Goal: Task Accomplishment & Management: Manage account settings

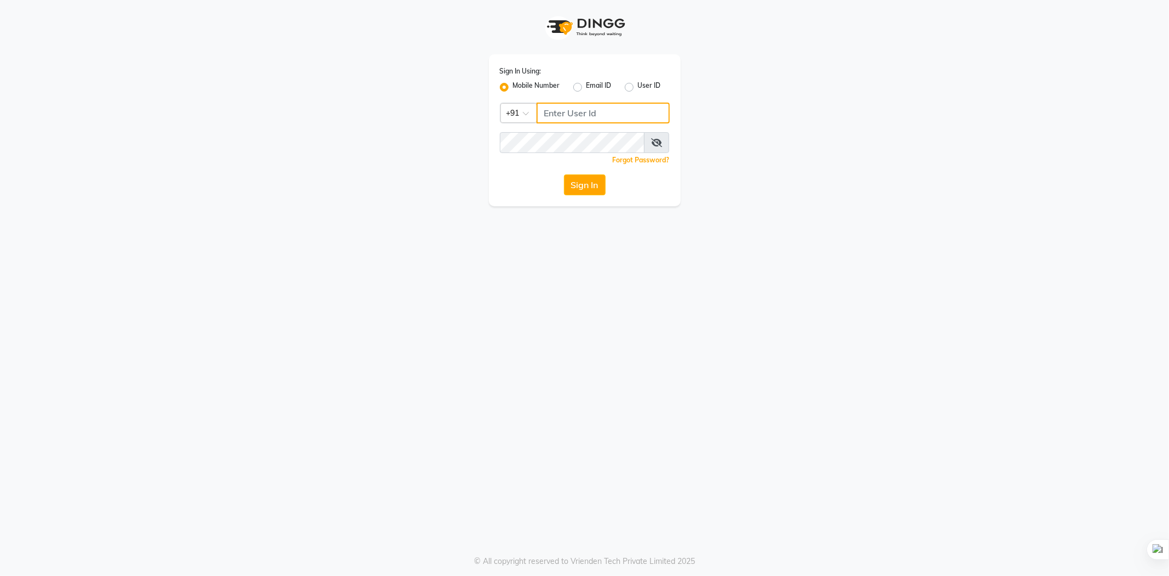
click at [557, 106] on input "Username" at bounding box center [603, 112] width 133 height 21
type input "9878234415"
click at [601, 183] on button "Sign In" at bounding box center [585, 184] width 42 height 21
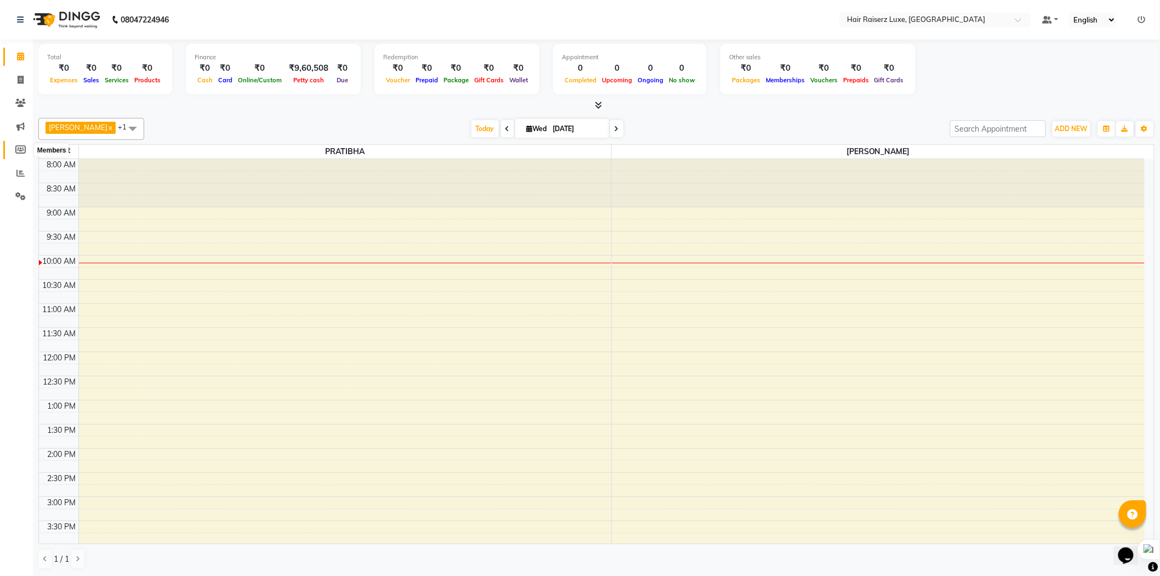
click at [19, 146] on icon at bounding box center [20, 149] width 10 height 8
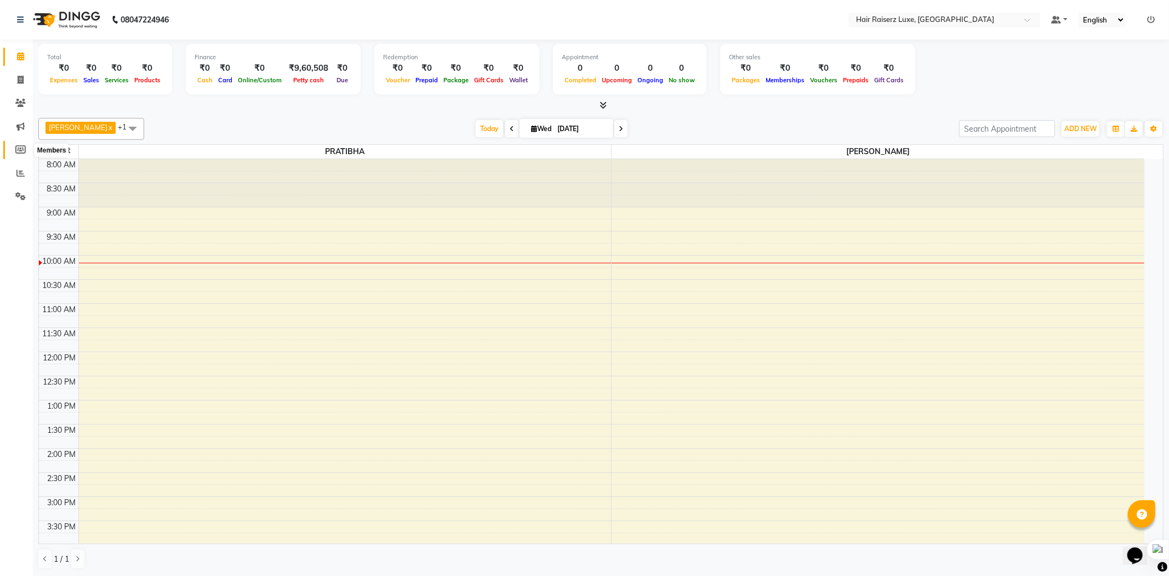
select select
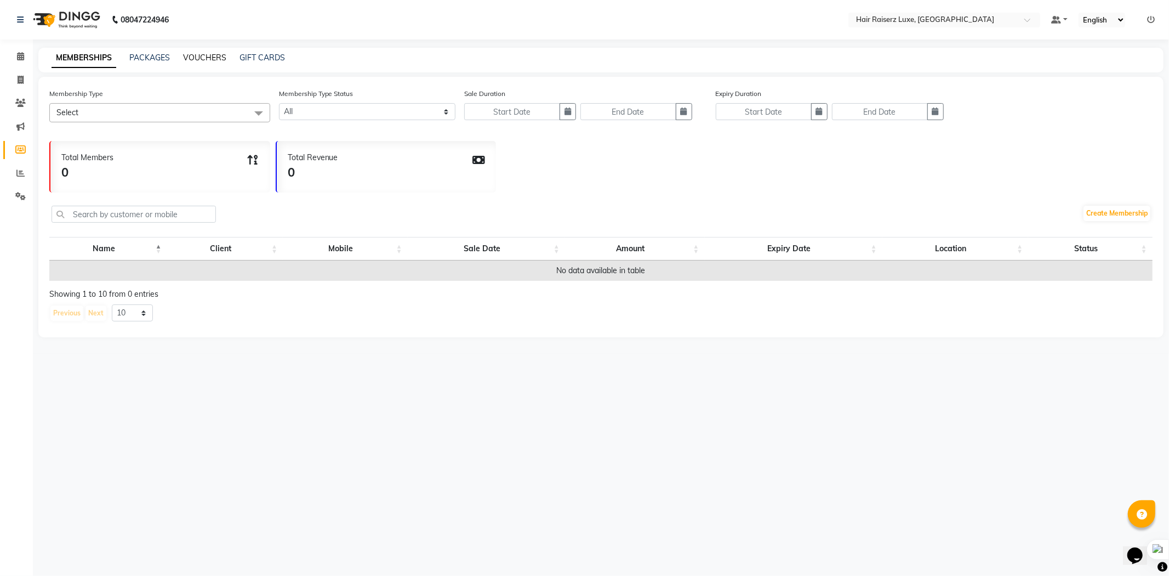
click at [190, 57] on link "VOUCHERS" at bounding box center [204, 58] width 43 height 10
select select
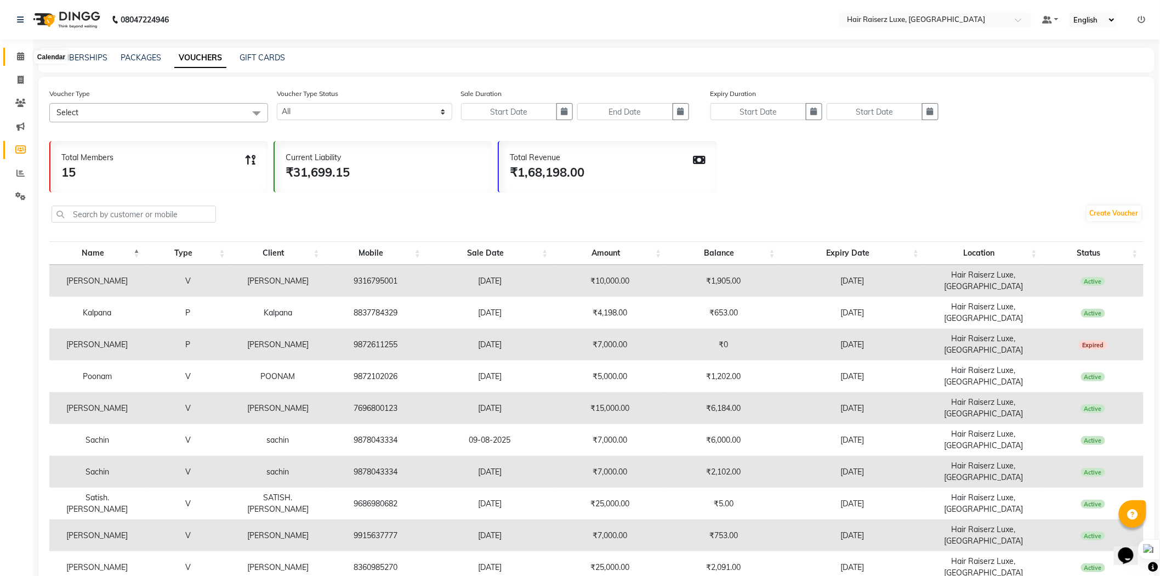
click at [20, 60] on icon at bounding box center [20, 56] width 7 height 8
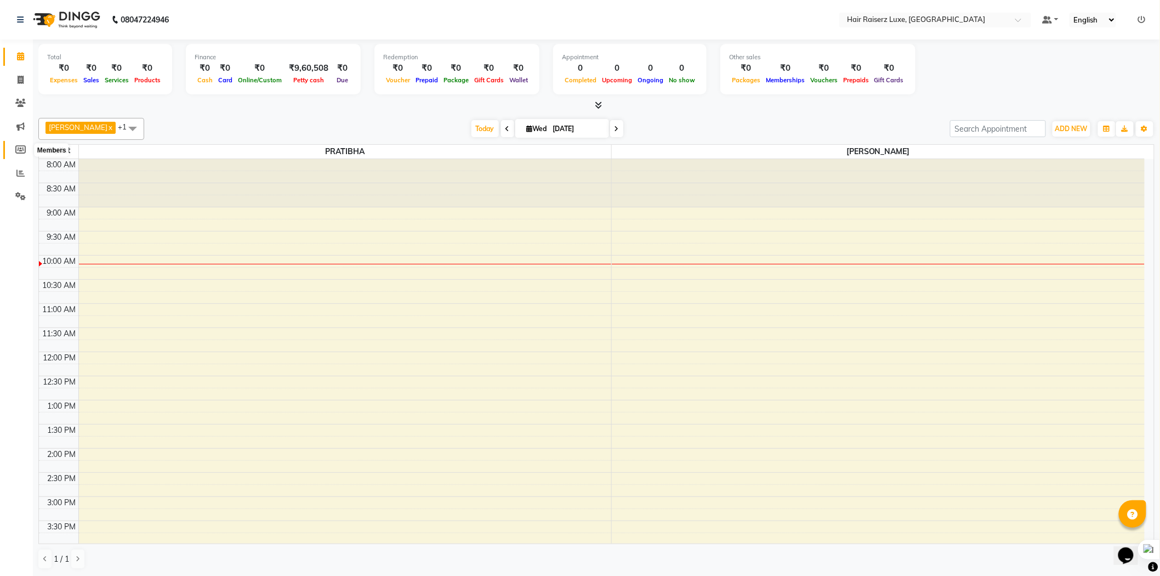
click at [15, 146] on icon at bounding box center [20, 149] width 10 height 8
select select
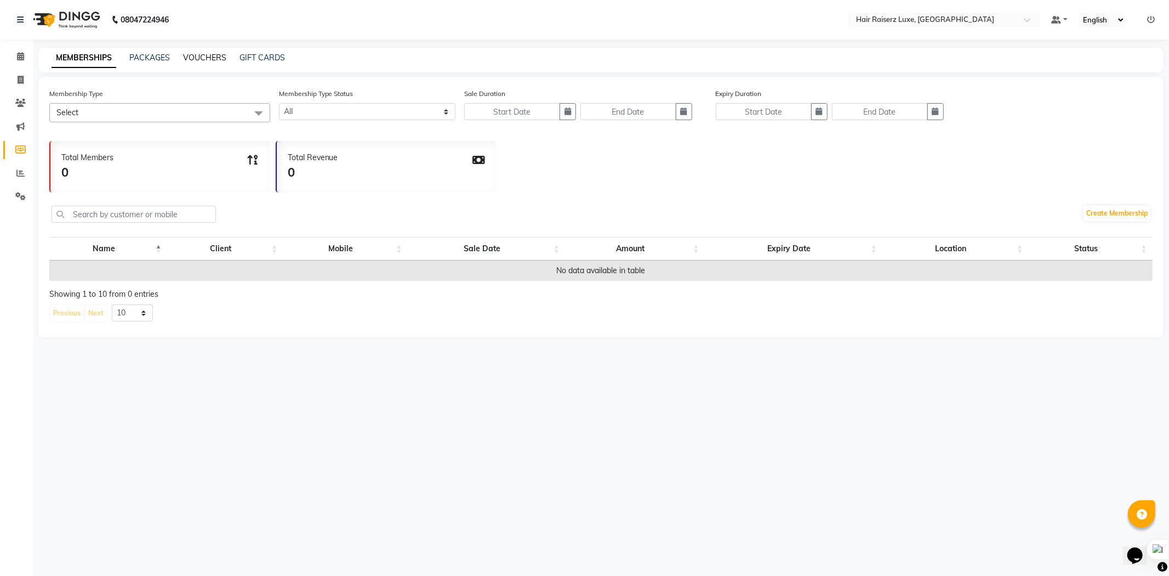
click at [204, 55] on link "VOUCHERS" at bounding box center [204, 58] width 43 height 10
select select
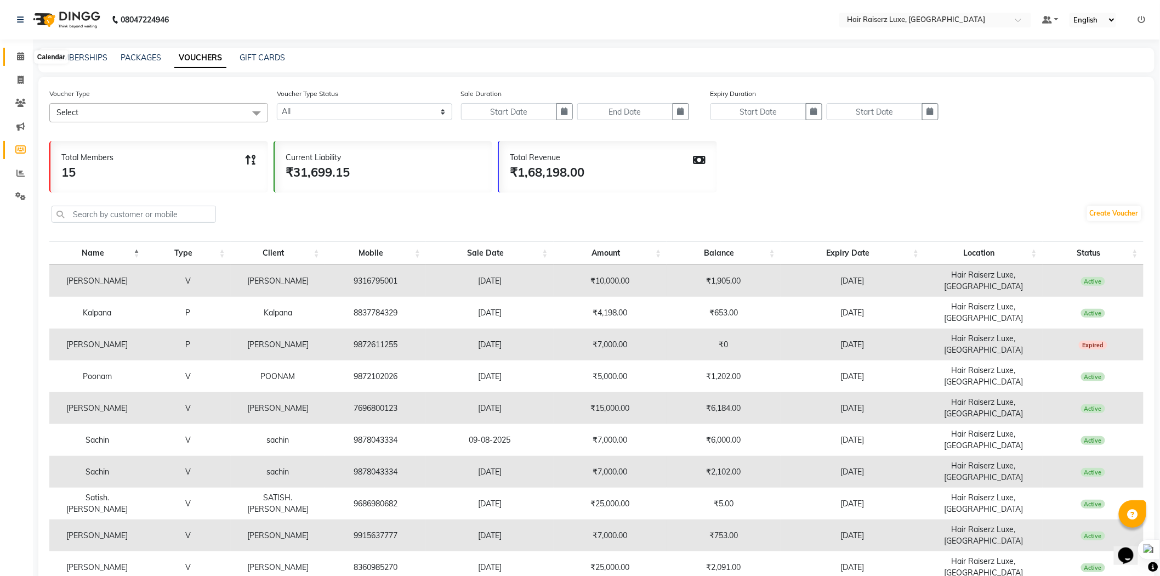
click at [26, 59] on span at bounding box center [20, 56] width 19 height 13
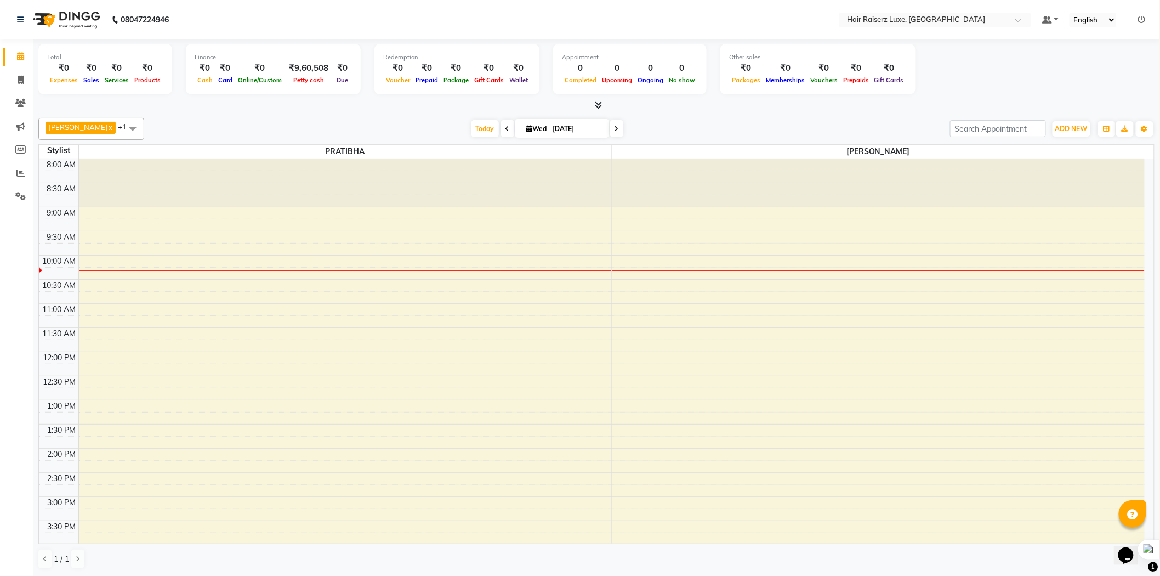
click at [122, 133] on span at bounding box center [133, 128] width 22 height 21
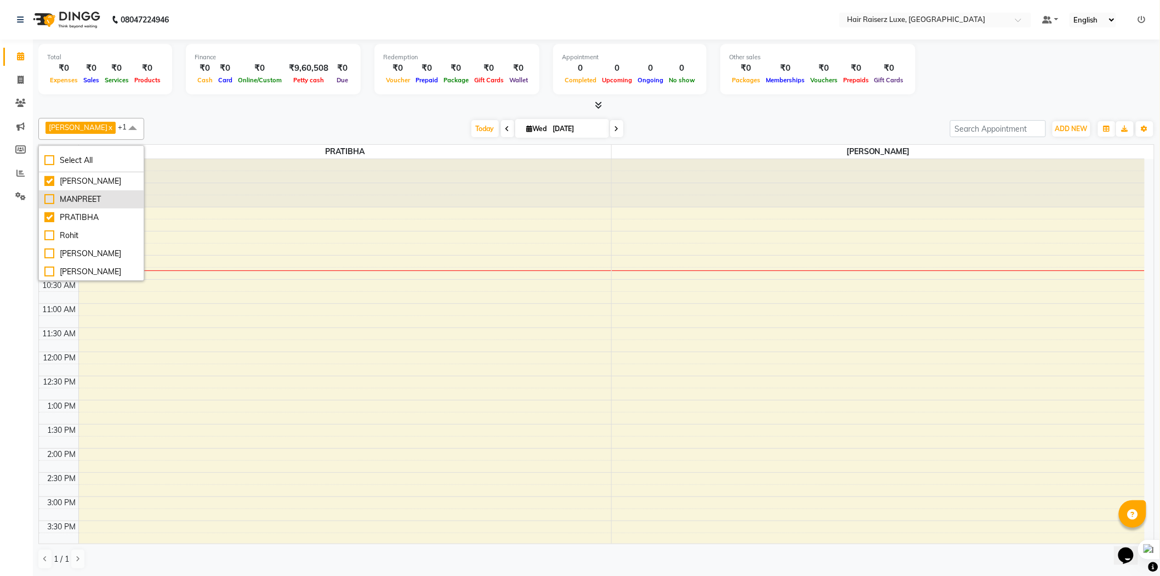
click at [53, 201] on div "MANPREET" at bounding box center [91, 199] width 94 height 12
checkbox input "true"
drag, startPoint x: 48, startPoint y: 179, endPoint x: 56, endPoint y: 236, distance: 57.6
click at [50, 185] on div "[PERSON_NAME]" at bounding box center [91, 181] width 94 height 12
checkbox input "false"
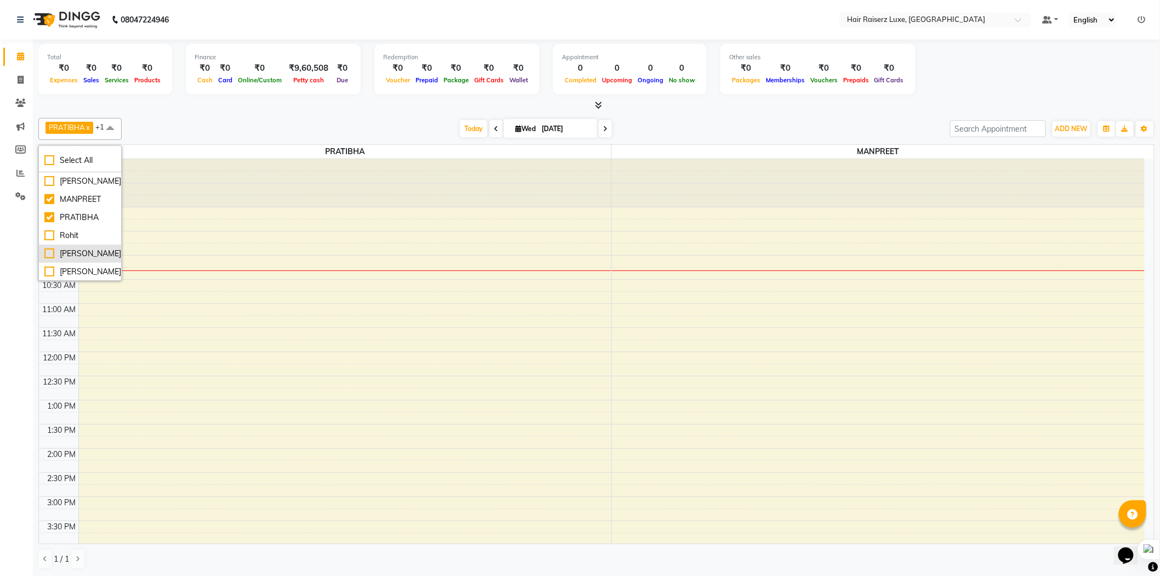
click at [47, 250] on div "[PERSON_NAME]" at bounding box center [79, 254] width 71 height 12
checkbox input "true"
click at [156, 271] on div at bounding box center [256, 271] width 355 height 1
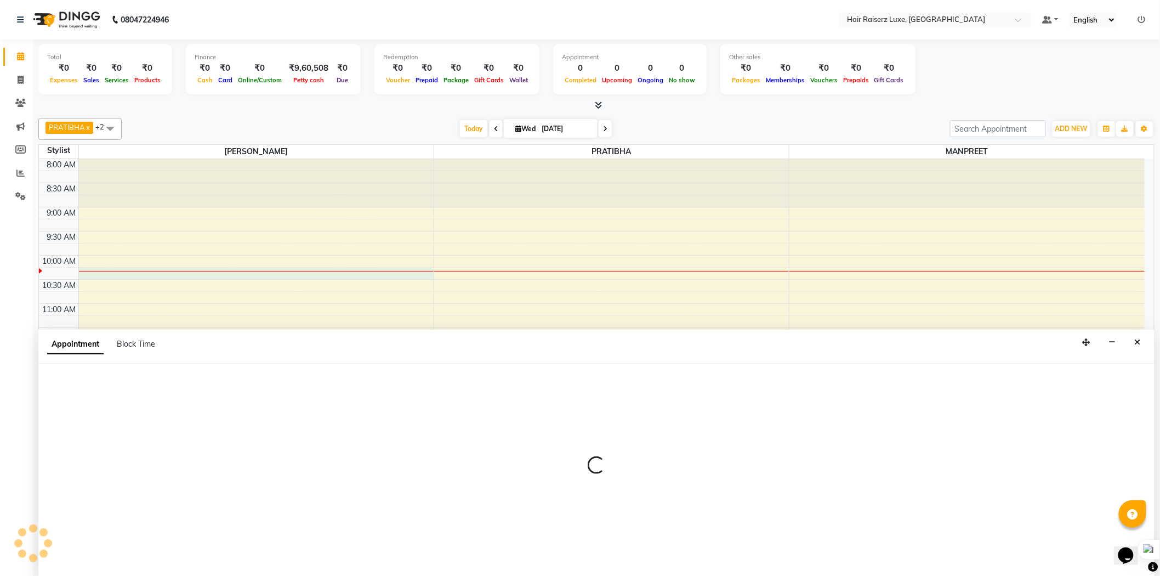
scroll to position [1, 0]
select select "65193"
select select "615"
select select "tentative"
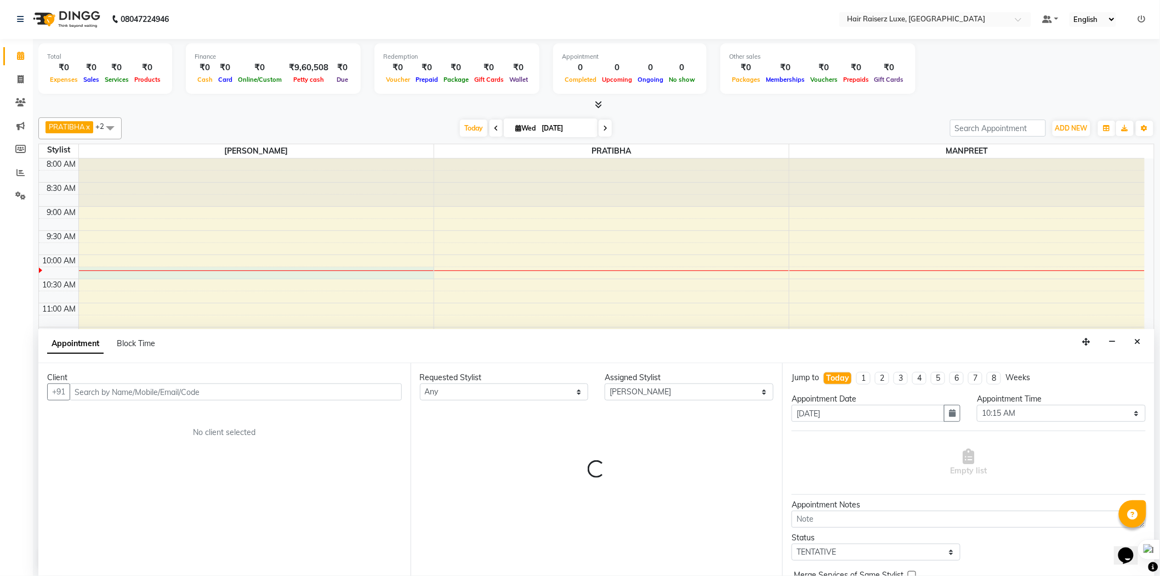
click at [129, 392] on input "text" at bounding box center [236, 391] width 332 height 17
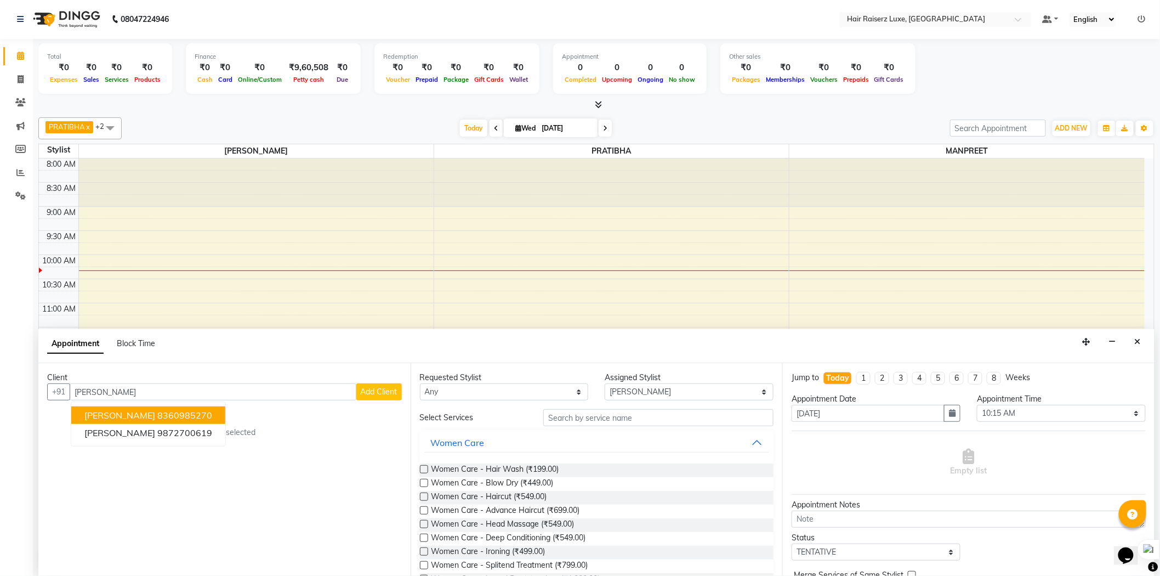
click at [166, 412] on ngb-highlight "8360985270" at bounding box center [184, 414] width 55 height 11
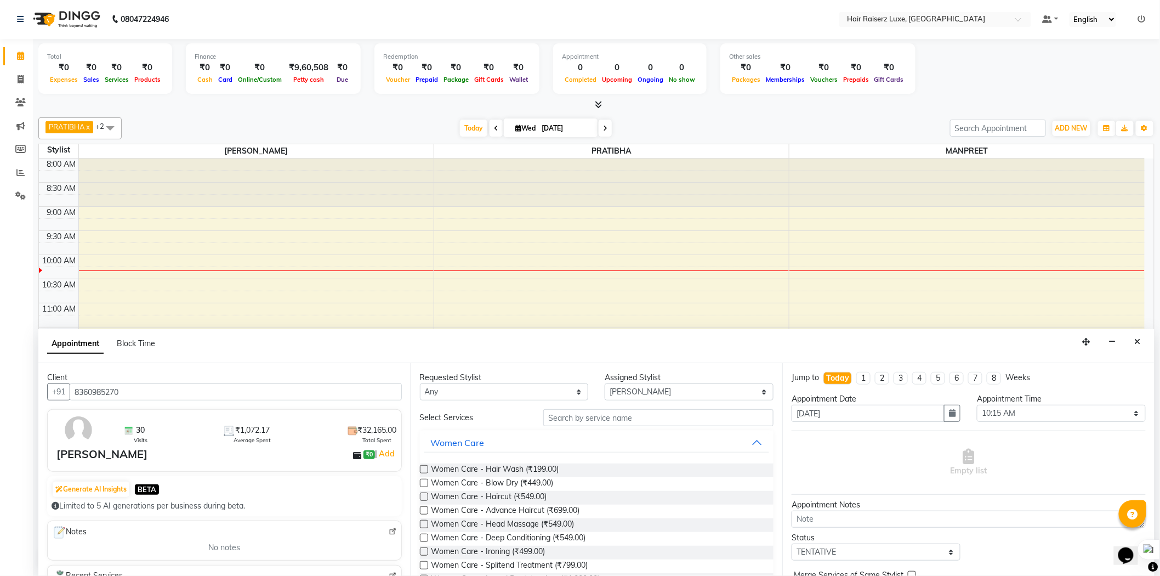
scroll to position [0, 0]
type input "8360985270"
click at [640, 413] on input "text" at bounding box center [658, 417] width 230 height 17
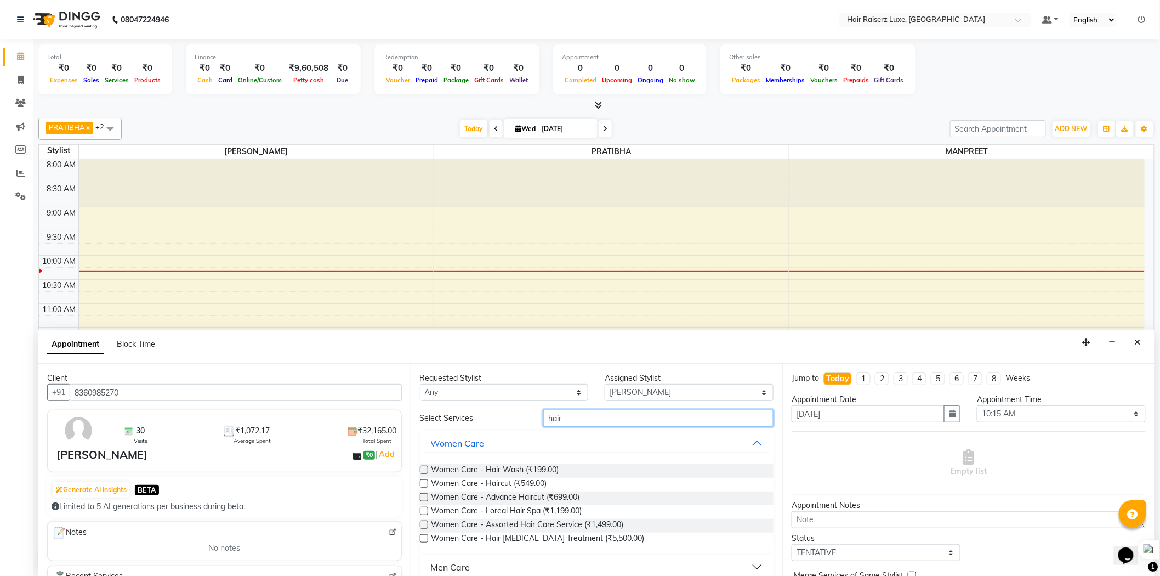
type input "hair"
click at [534, 570] on button "Men Care" at bounding box center [596, 567] width 345 height 20
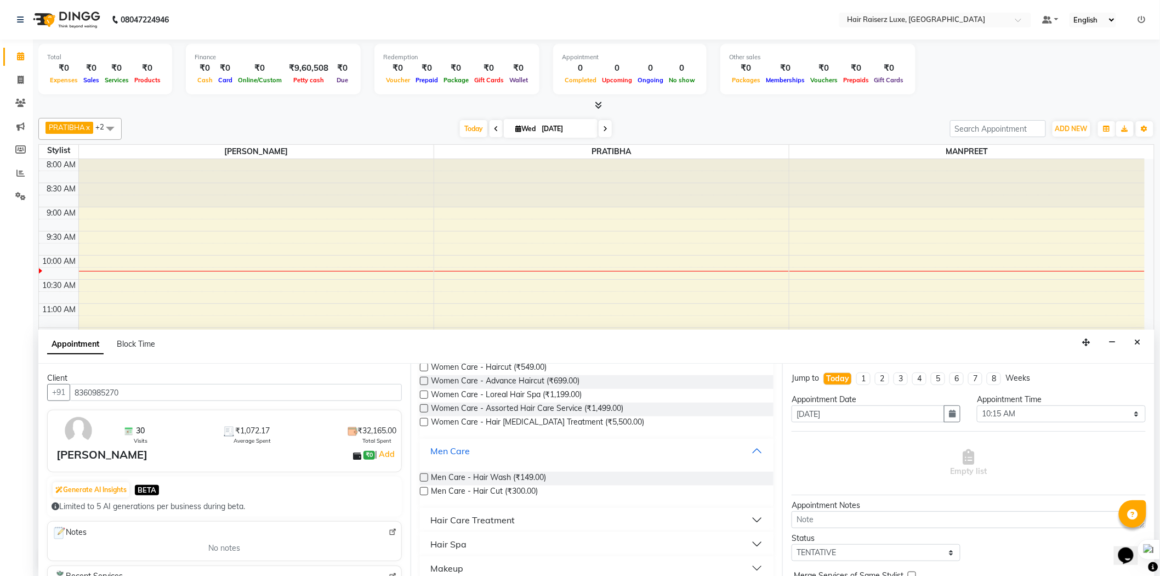
scroll to position [128, 0]
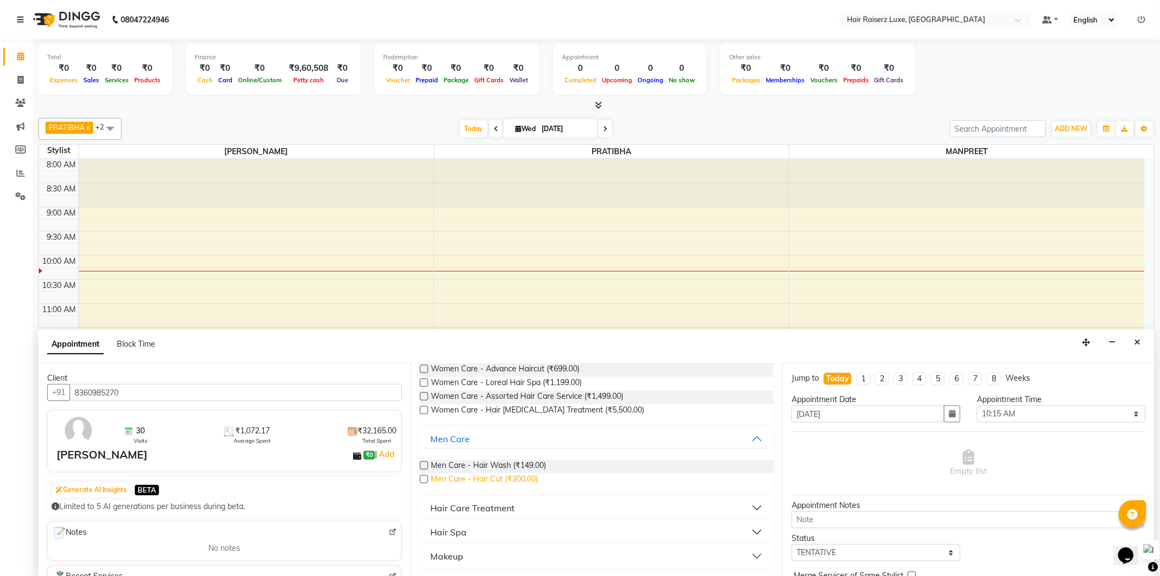
click at [481, 480] on span "Men Care - Hair Cut (₹300.00)" at bounding box center [484, 480] width 107 height 14
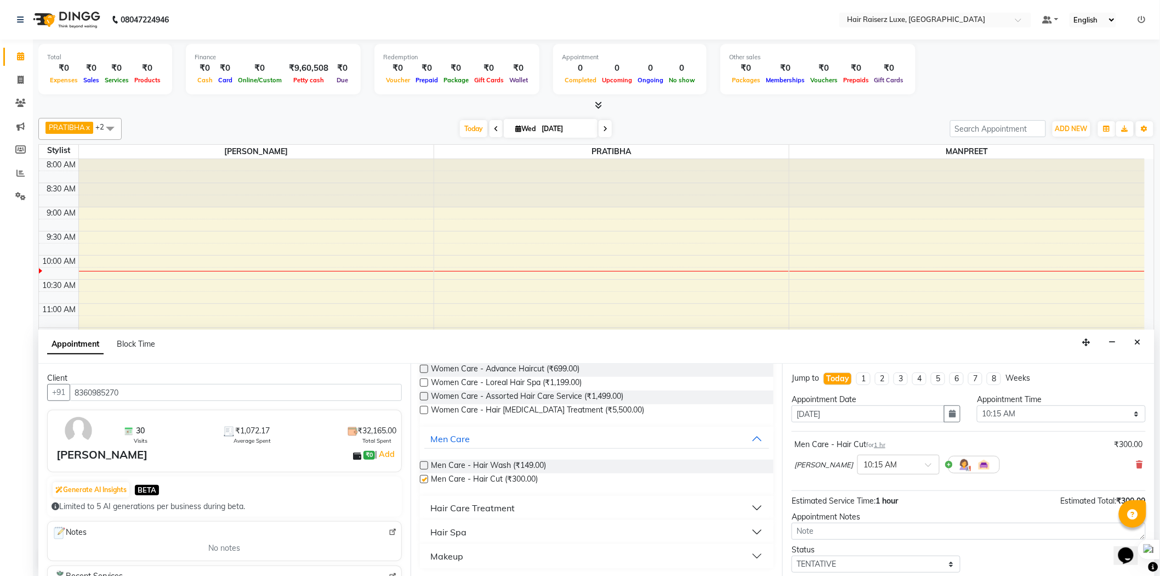
checkbox input "false"
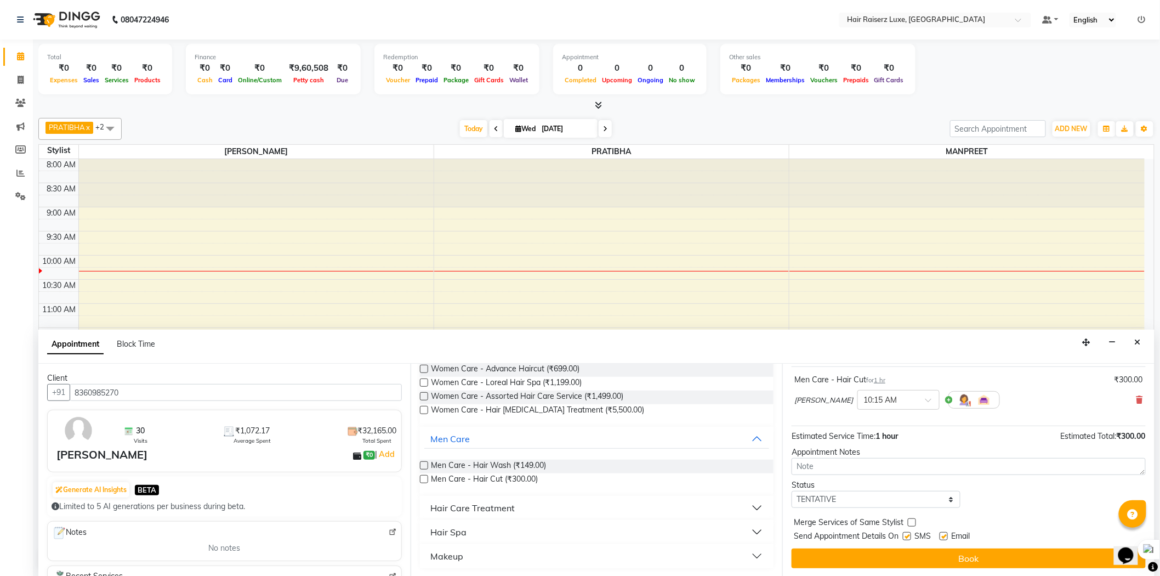
click at [943, 536] on label at bounding box center [943, 536] width 8 height 8
click at [943, 536] on input "checkbox" at bounding box center [942, 536] width 7 height 7
checkbox input "false"
click at [907, 535] on label at bounding box center [907, 536] width 8 height 8
click at [907, 535] on input "checkbox" at bounding box center [906, 536] width 7 height 7
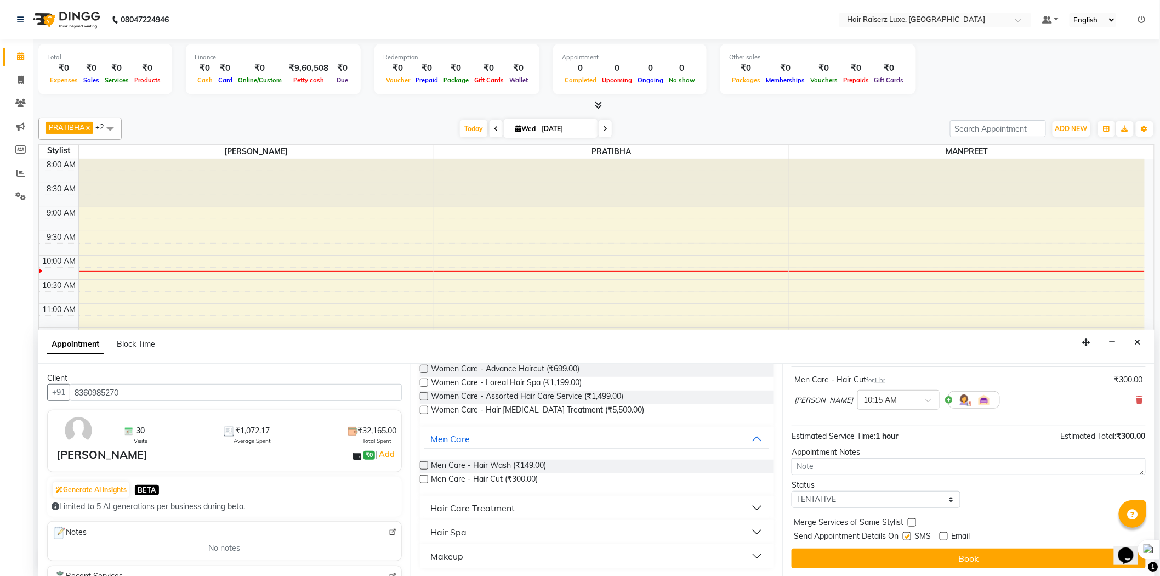
checkbox input "false"
click at [899, 559] on button "Book" at bounding box center [968, 558] width 354 height 20
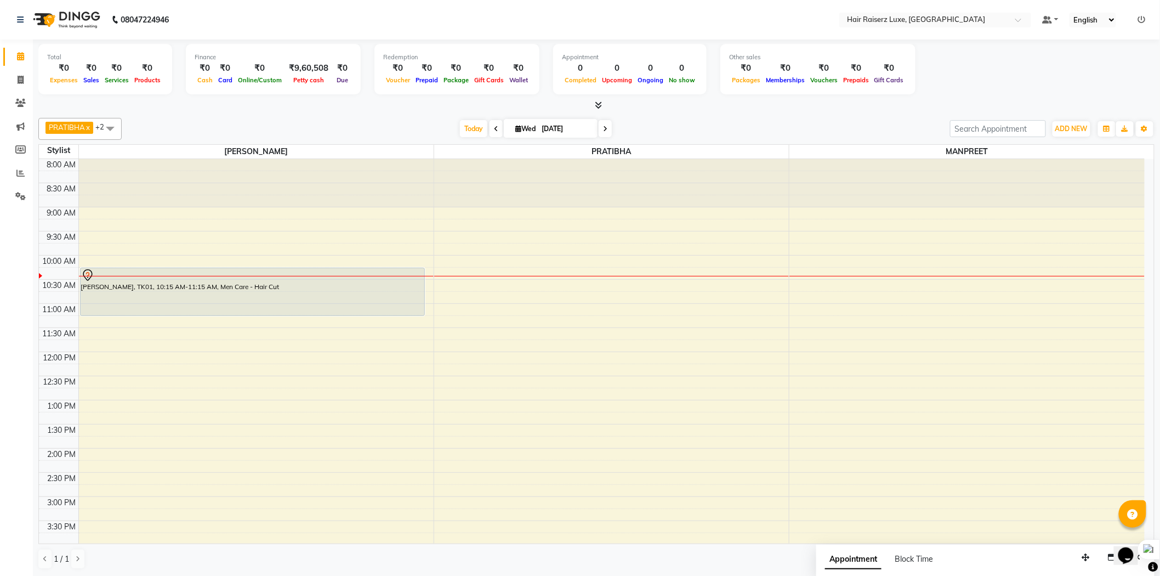
scroll to position [1, 0]
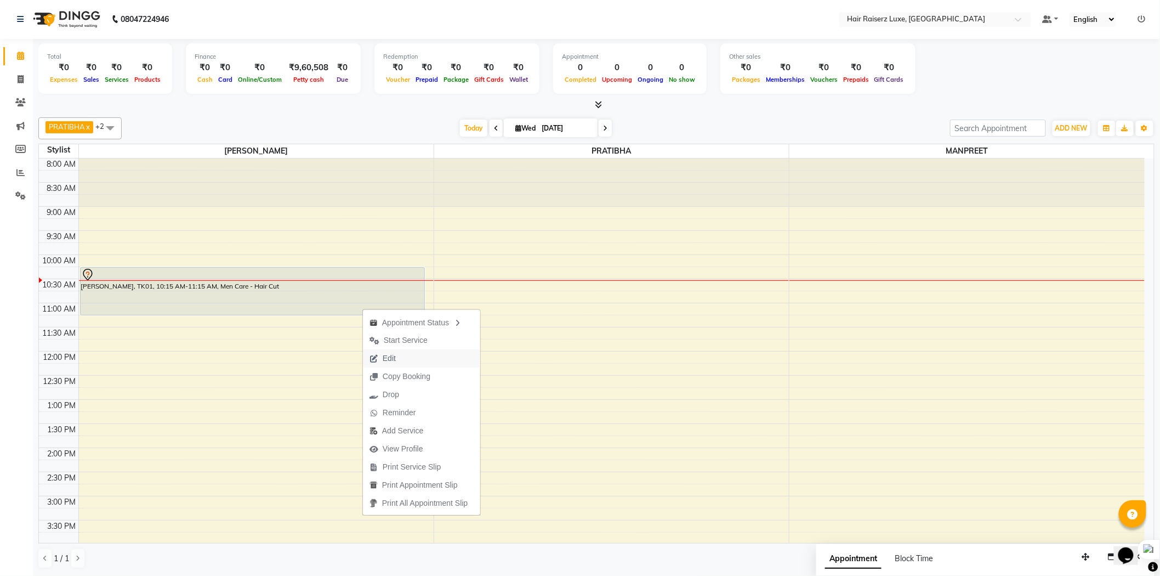
click at [383, 355] on span "Edit" at bounding box center [389, 358] width 13 height 12
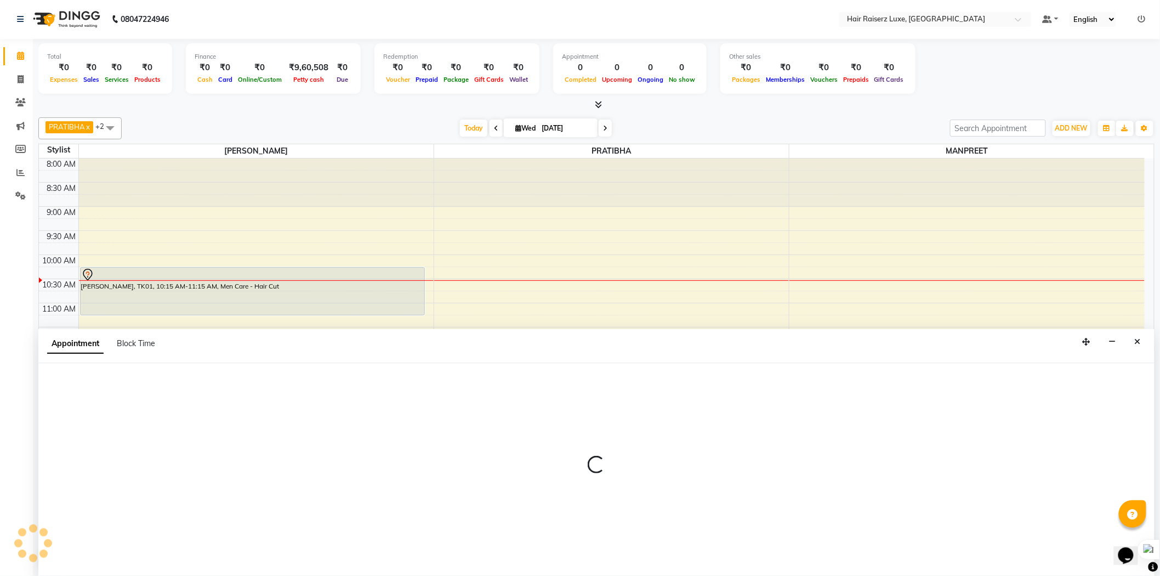
select select "tentative"
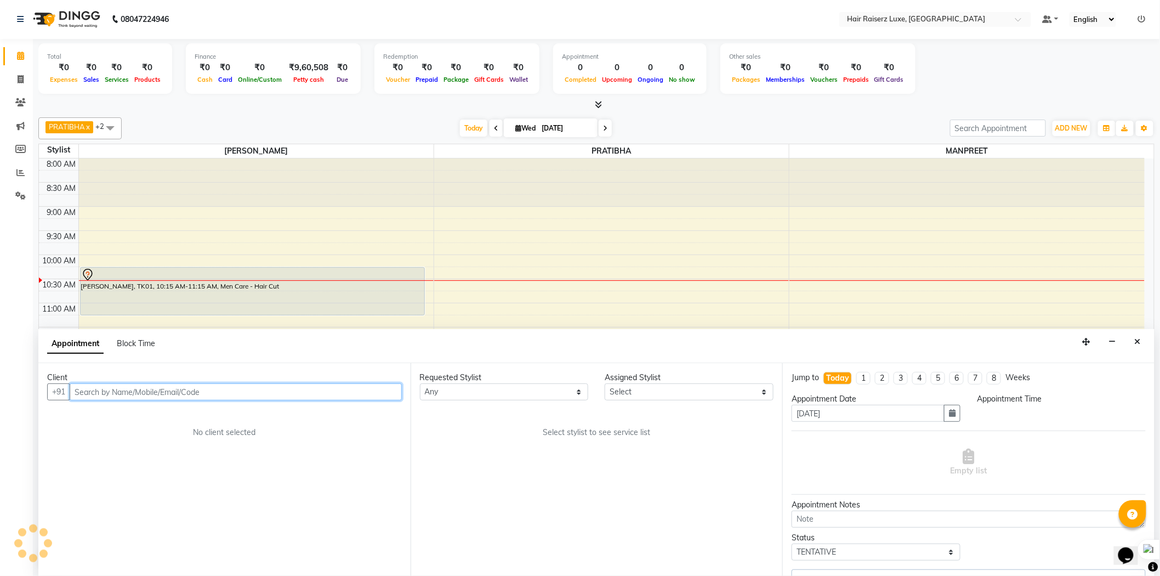
select select "65193"
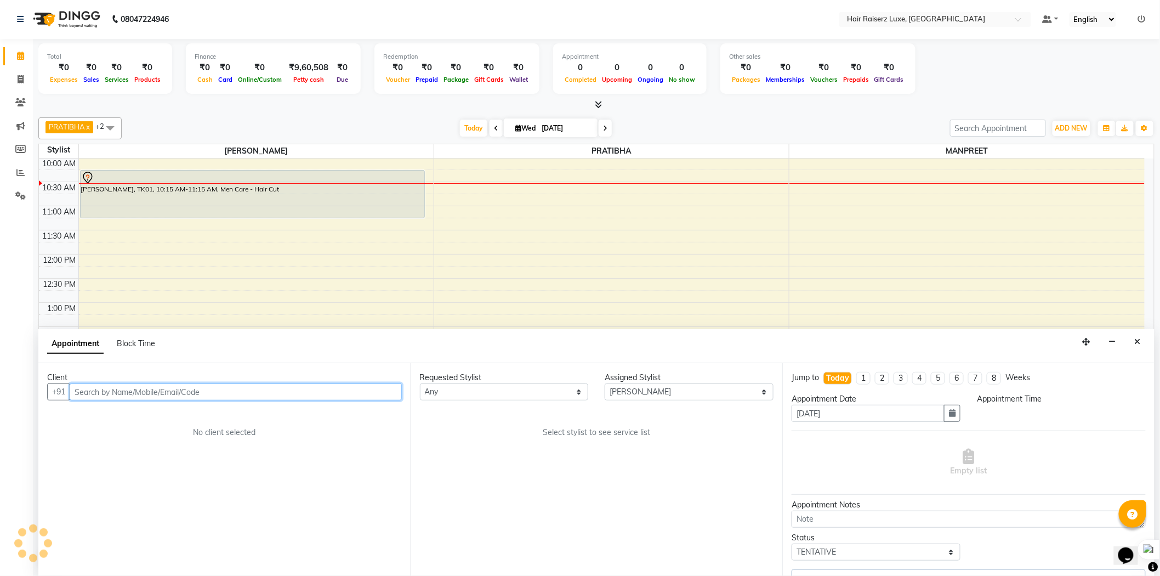
select select "615"
select select "3723"
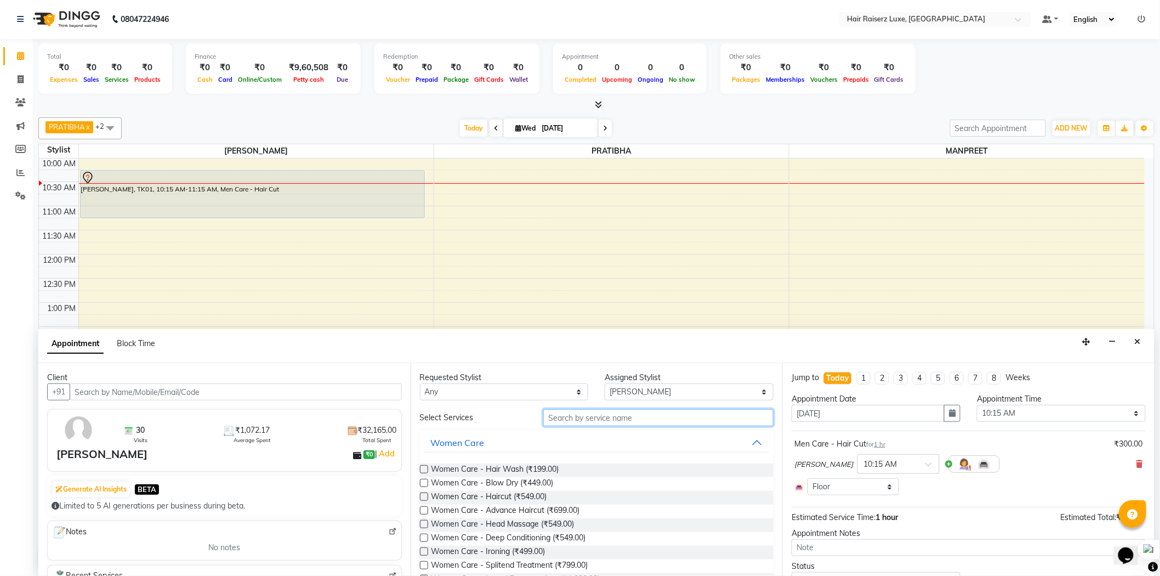
click at [621, 420] on input "text" at bounding box center [658, 417] width 230 height 17
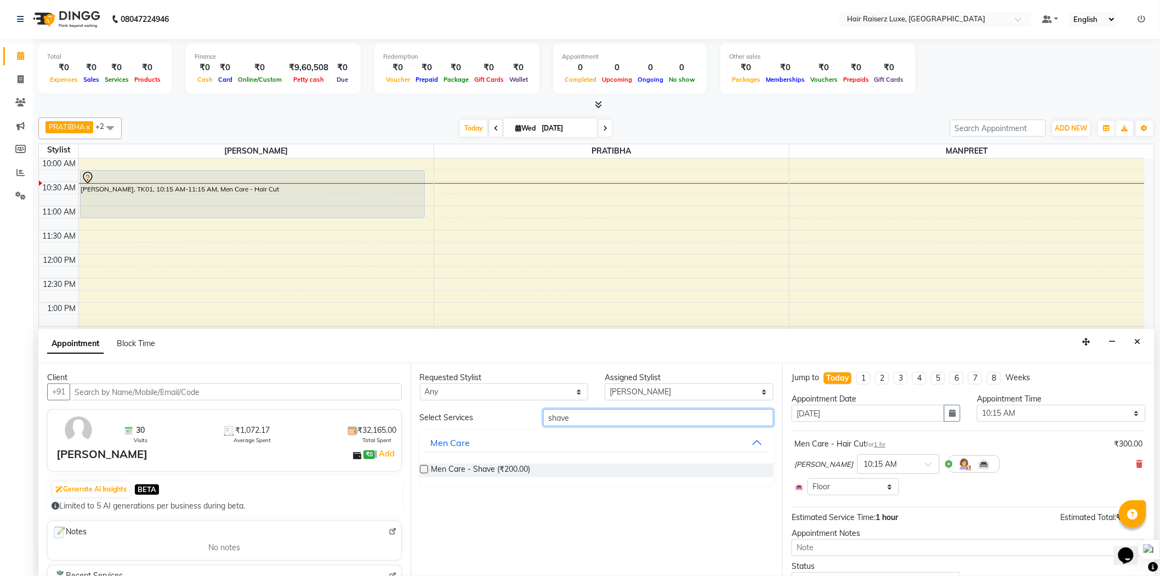
type input "shave"
click at [421, 466] on label at bounding box center [424, 469] width 8 height 8
click at [421, 466] on input "checkbox" at bounding box center [423, 469] width 7 height 7
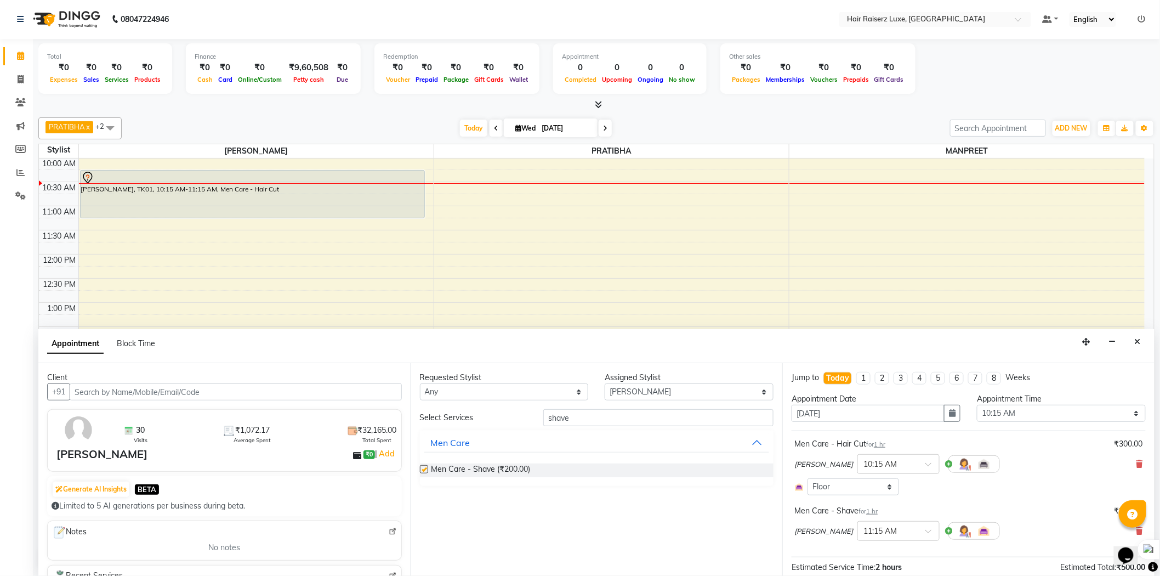
checkbox input "false"
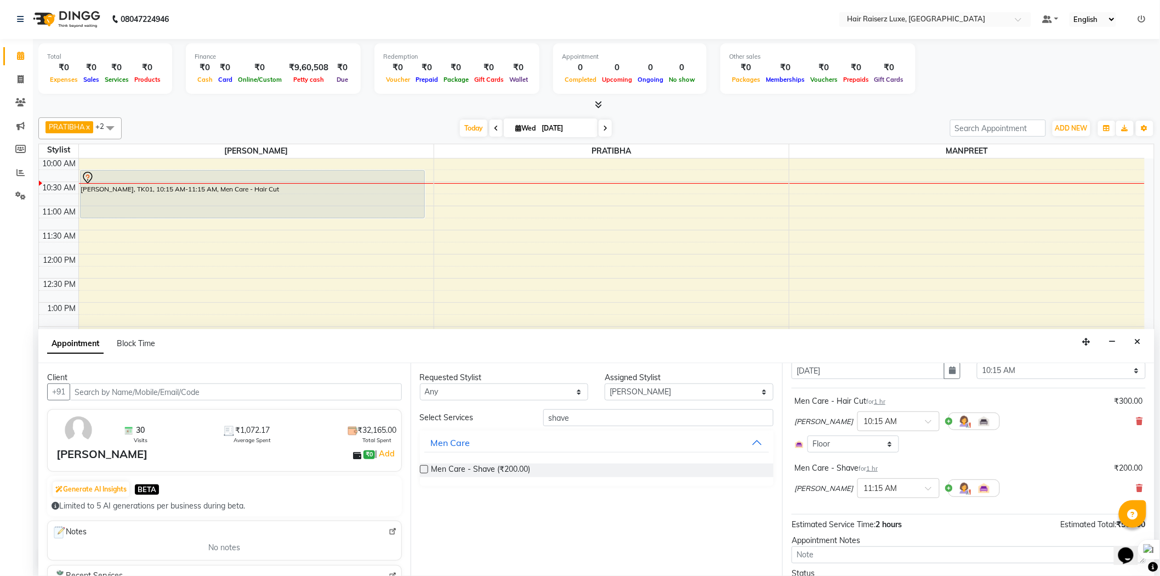
scroll to position [100, 0]
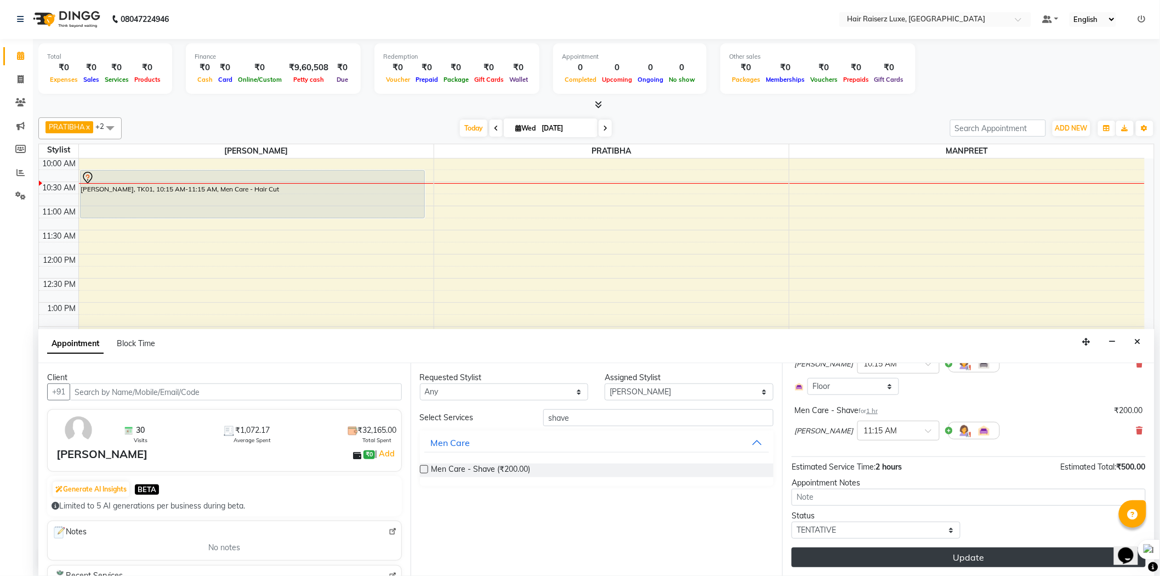
click at [910, 554] on button "Update" at bounding box center [968, 557] width 354 height 20
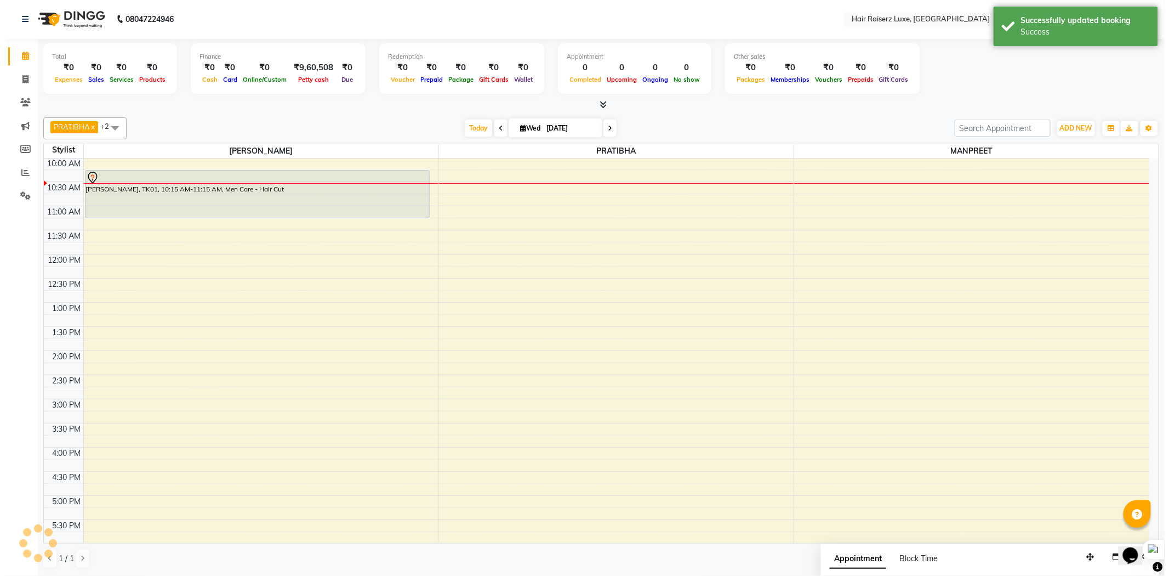
scroll to position [0, 0]
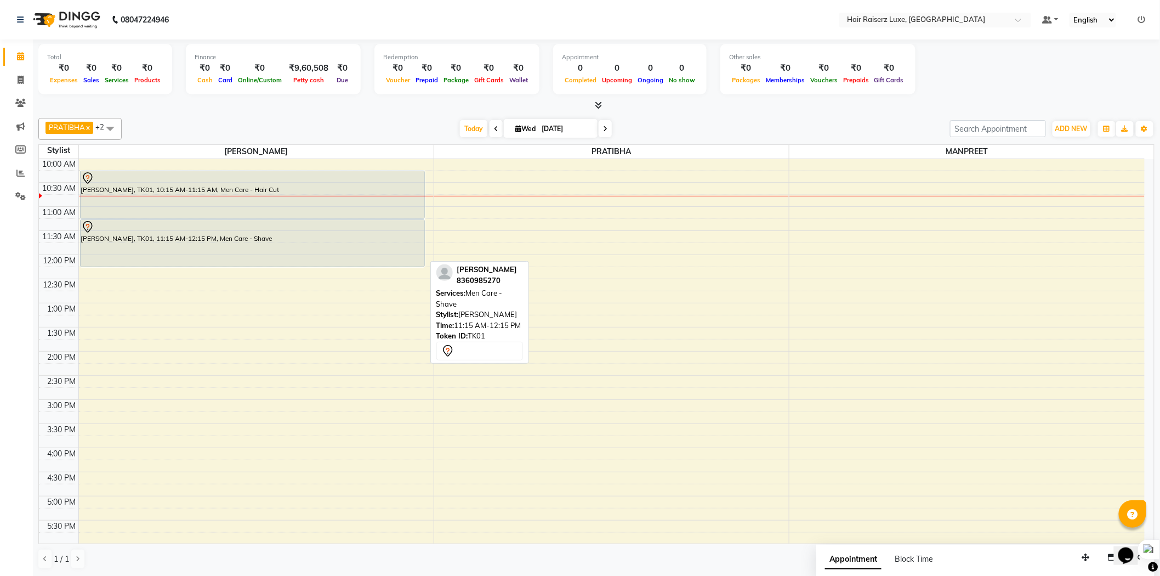
click at [334, 220] on div at bounding box center [252, 226] width 343 height 13
select select "7"
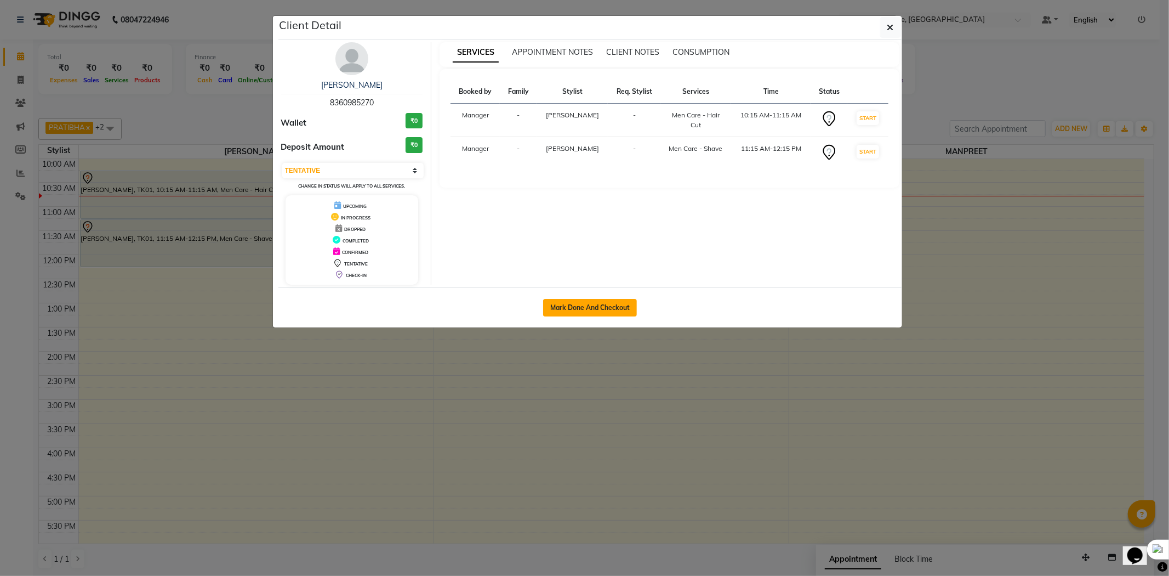
click at [592, 310] on button "Mark Done And Checkout" at bounding box center [590, 308] width 94 height 18
select select "7418"
select select "service"
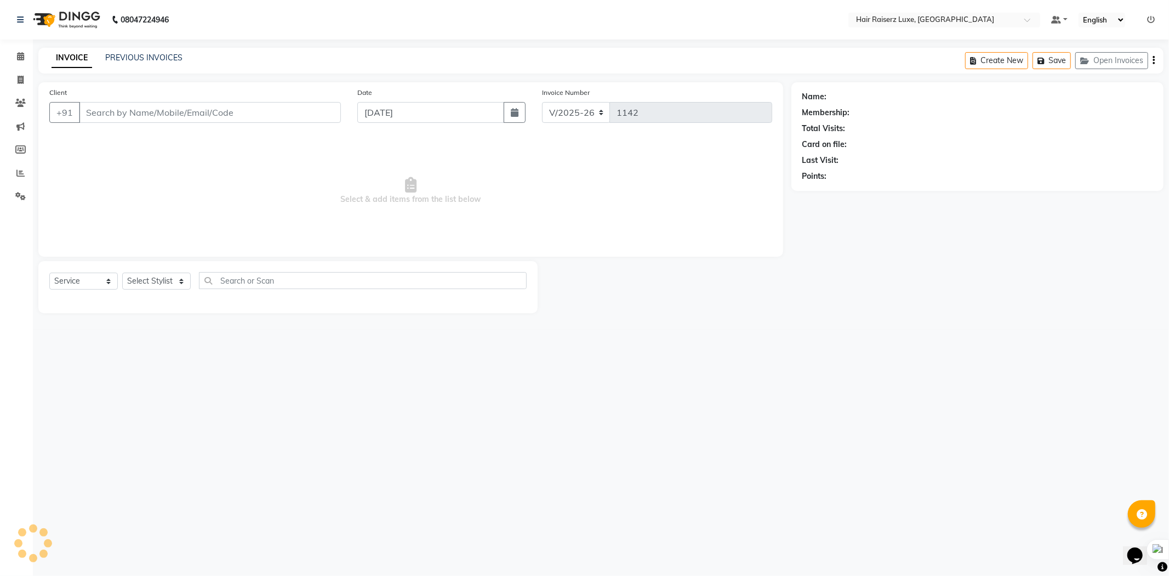
type input "8360985270"
select select "65193"
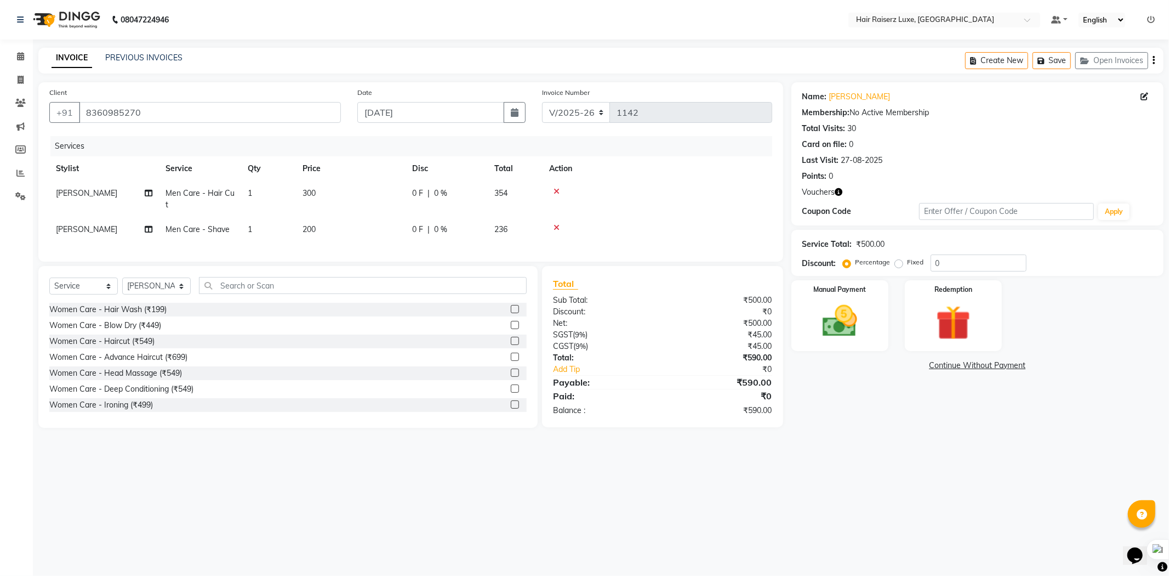
click at [908, 261] on label "Fixed" at bounding box center [916, 262] width 16 height 10
click at [900, 261] on input "Fixed" at bounding box center [901, 262] width 8 height 8
radio input "true"
click at [859, 324] on img at bounding box center [840, 321] width 59 height 42
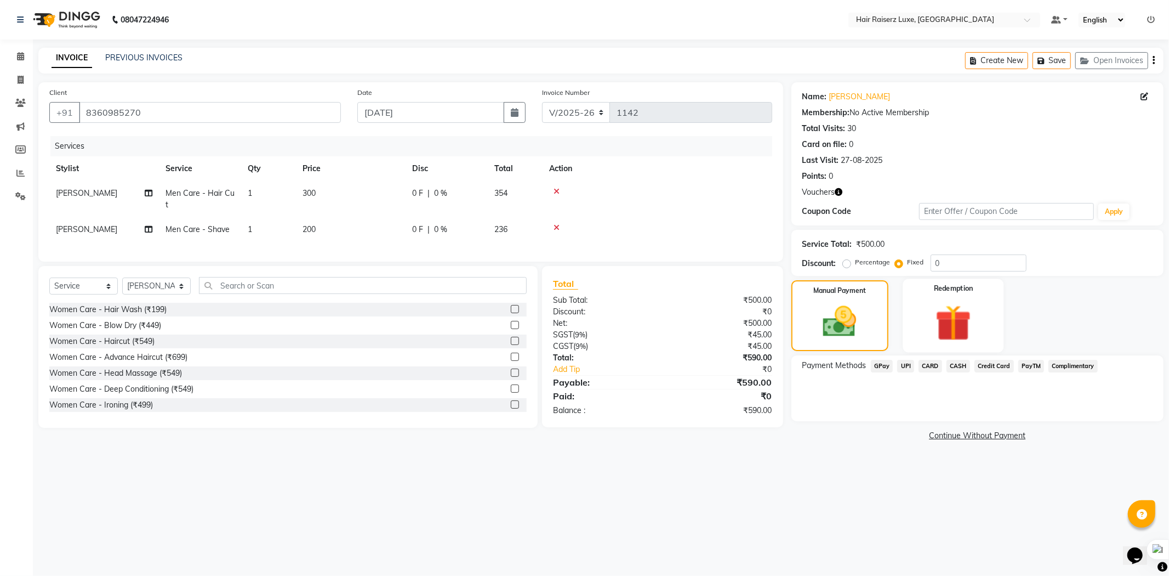
click at [932, 320] on img at bounding box center [953, 322] width 59 height 45
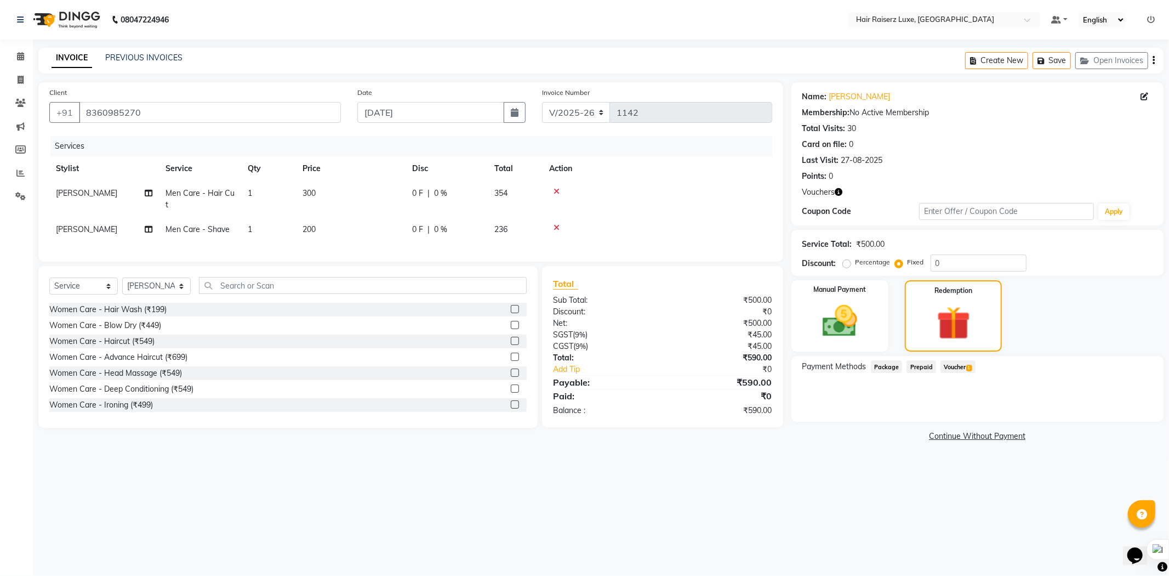
click at [958, 363] on span "Voucher 1" at bounding box center [958, 366] width 35 height 13
click at [1123, 406] on button "Add" at bounding box center [1127, 410] width 40 height 19
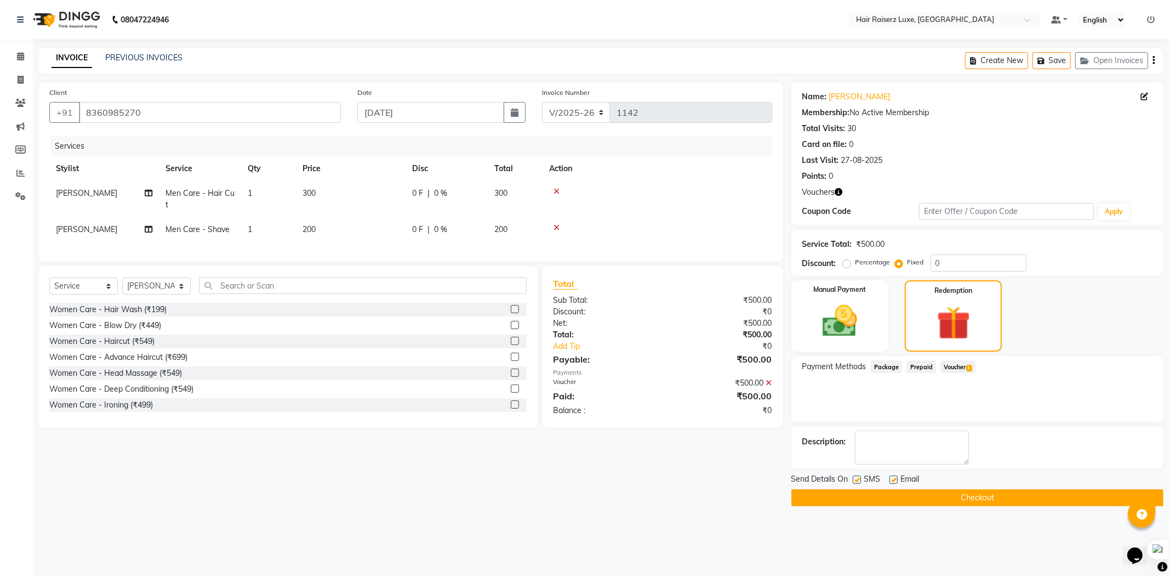
click at [852, 489] on button "Checkout" at bounding box center [977, 497] width 372 height 17
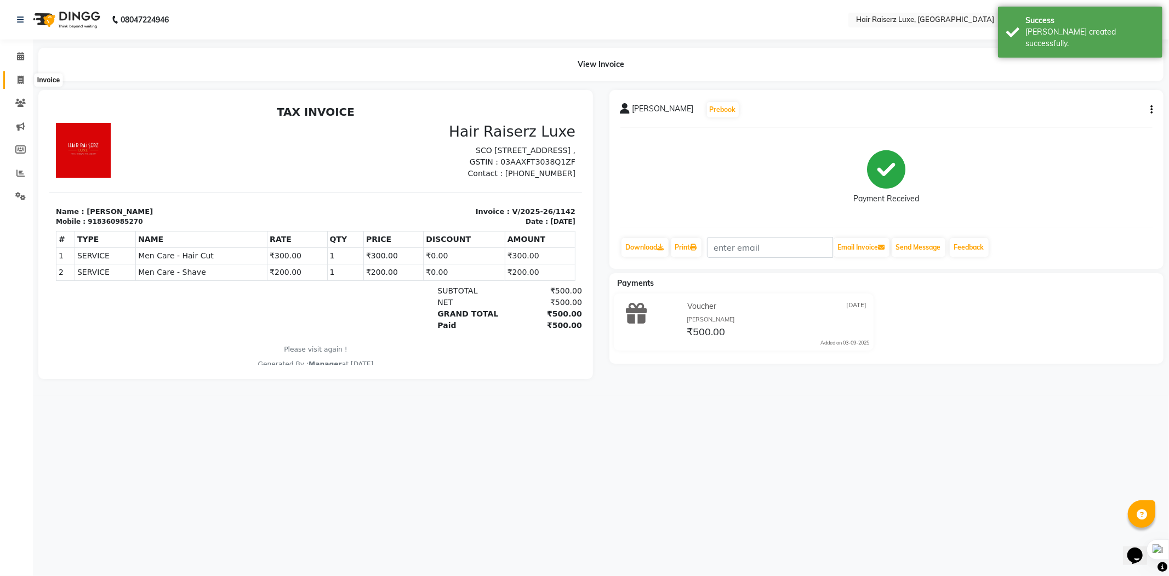
click at [20, 78] on icon at bounding box center [21, 80] width 6 height 8
select select "service"
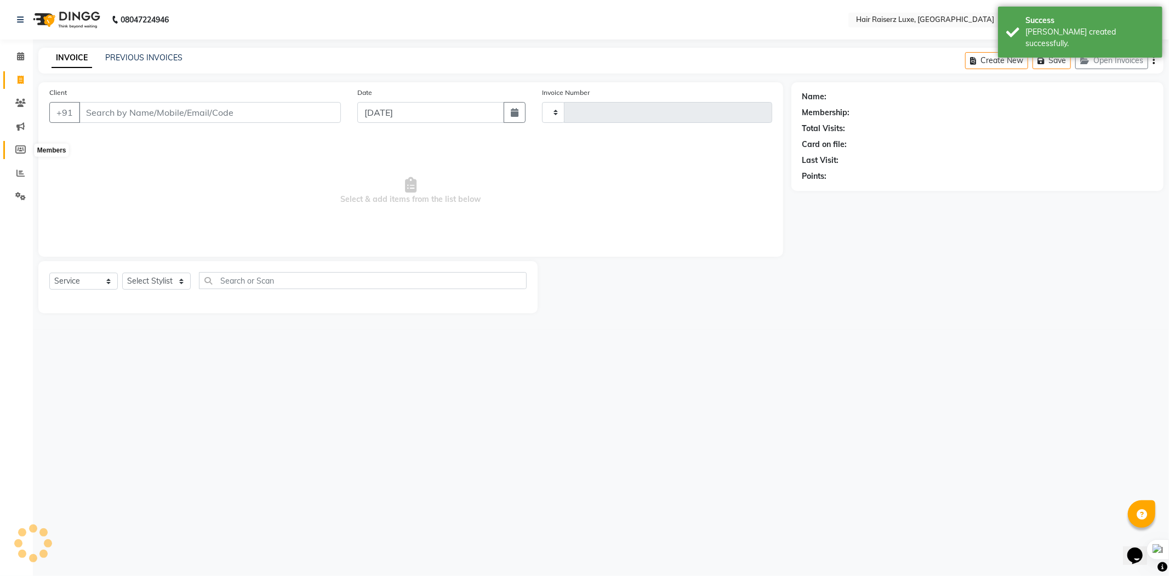
click at [14, 145] on span at bounding box center [20, 150] width 19 height 13
select select
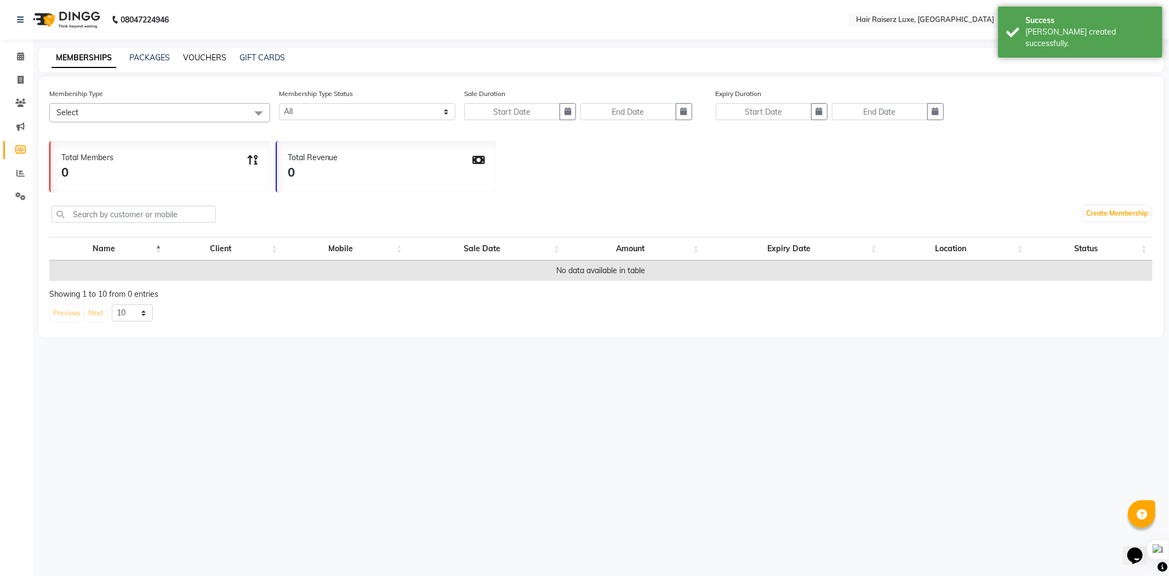
click at [199, 59] on link "VOUCHERS" at bounding box center [204, 58] width 43 height 10
select select
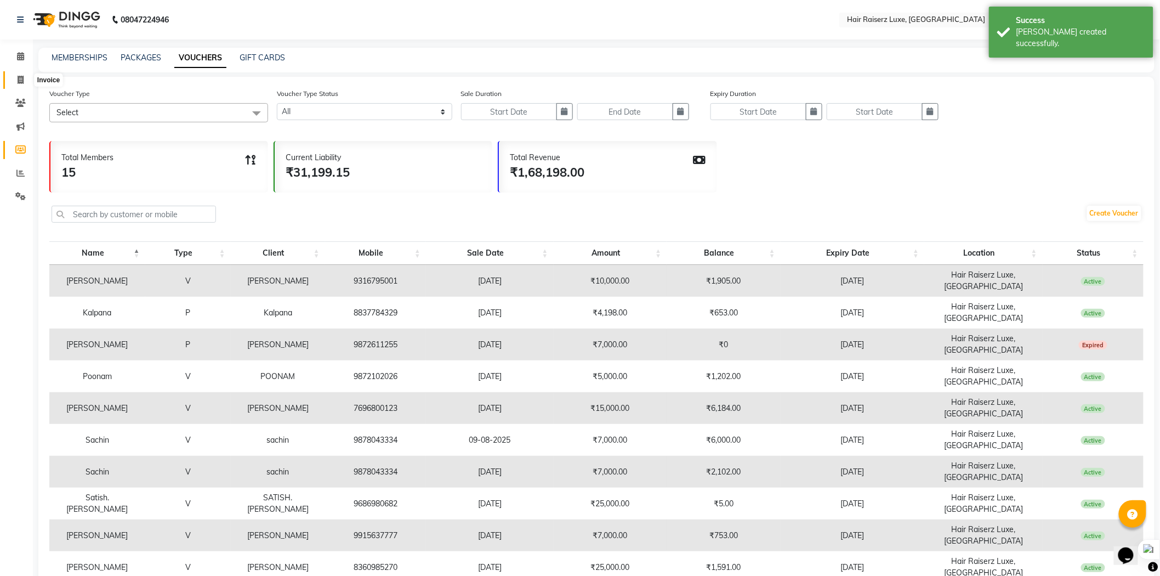
click at [20, 81] on icon at bounding box center [21, 80] width 6 height 8
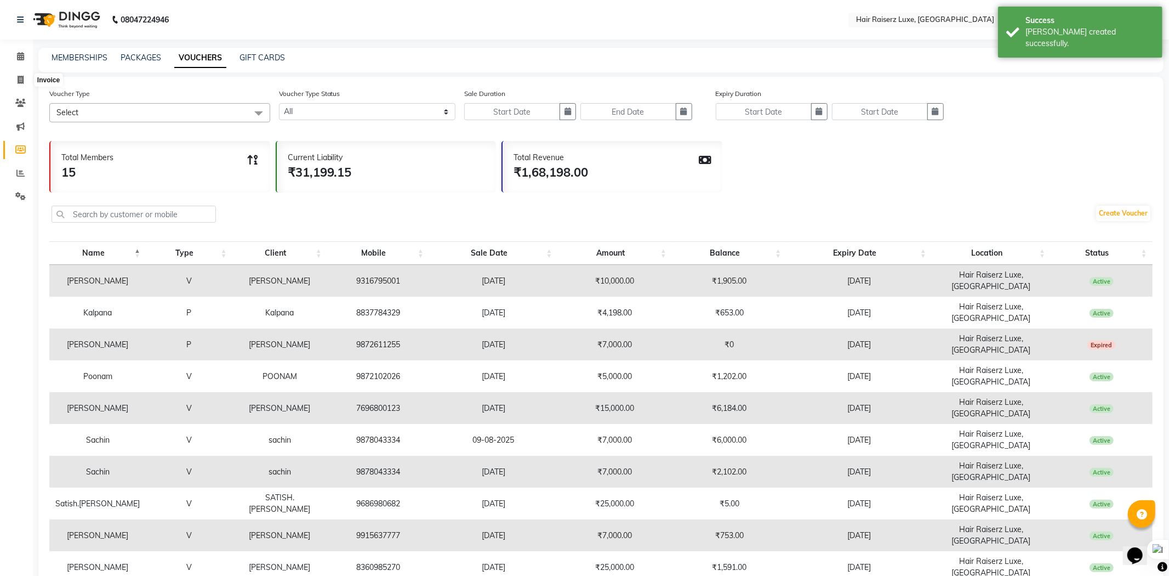
select select "7418"
select select "service"
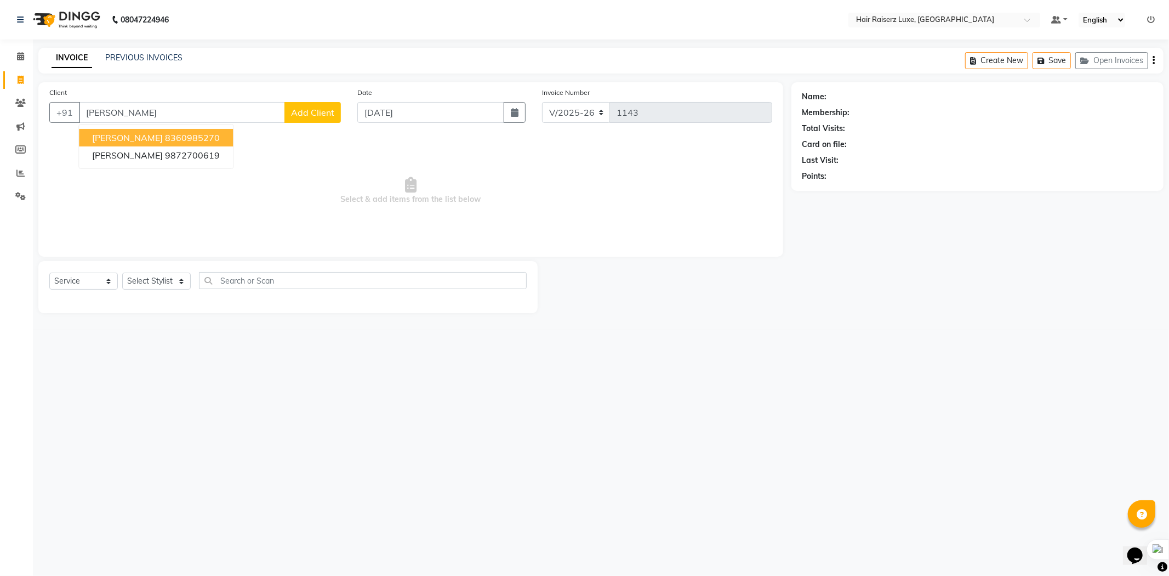
click at [125, 139] on span "[PERSON_NAME]" at bounding box center [127, 137] width 71 height 11
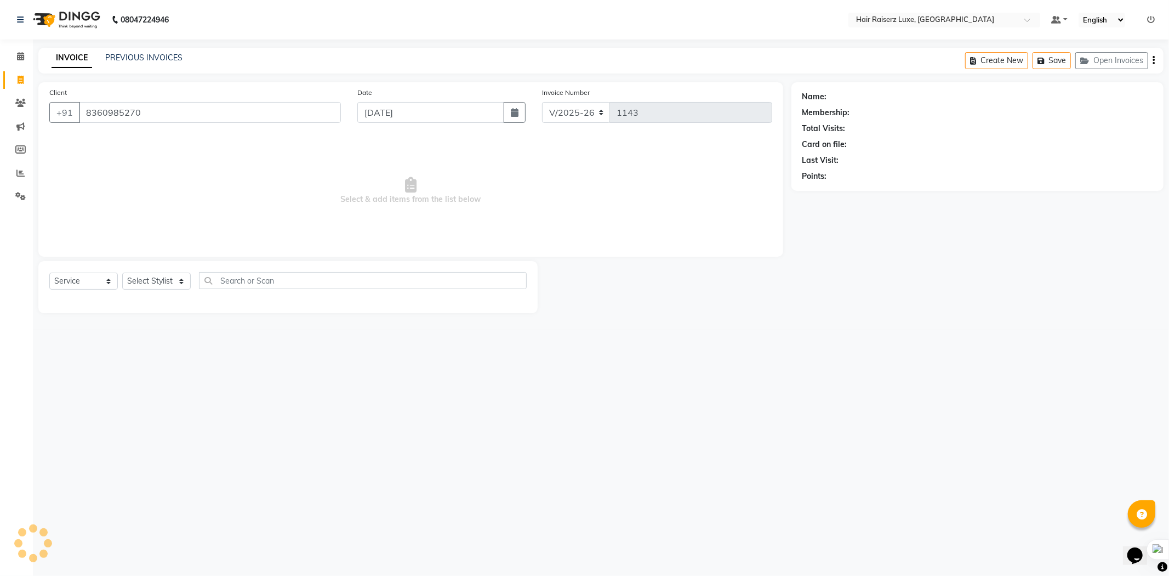
type input "8360985270"
click at [89, 286] on select "Select Service Product Membership Package Voucher Prepaid Gift Card" at bounding box center [83, 280] width 69 height 17
select select "product"
click at [49, 273] on select "Select Service Product Membership Package Voucher Prepaid Gift Card" at bounding box center [83, 280] width 69 height 17
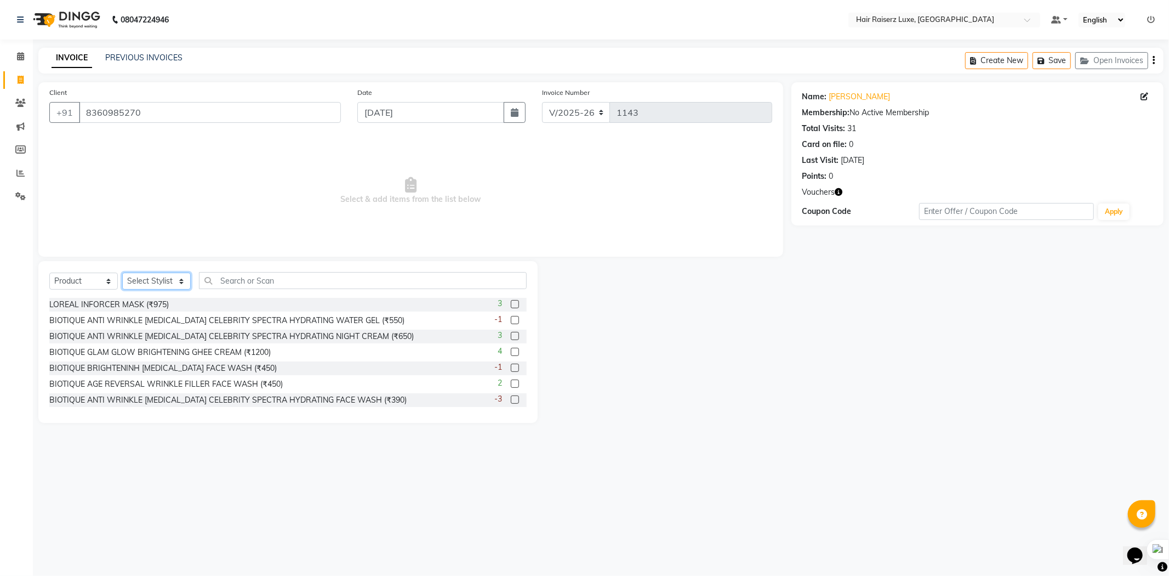
click at [153, 278] on select "Select Stylist [PERSON_NAME] [PERSON_NAME] [PERSON_NAME] [PERSON_NAME] [PERSON_…" at bounding box center [156, 280] width 69 height 17
select select "65193"
click at [122, 273] on select "Select Stylist [PERSON_NAME] [PERSON_NAME] [PERSON_NAME] [PERSON_NAME] [PERSON_…" at bounding box center [156, 280] width 69 height 17
click at [243, 281] on input "text" at bounding box center [363, 280] width 328 height 17
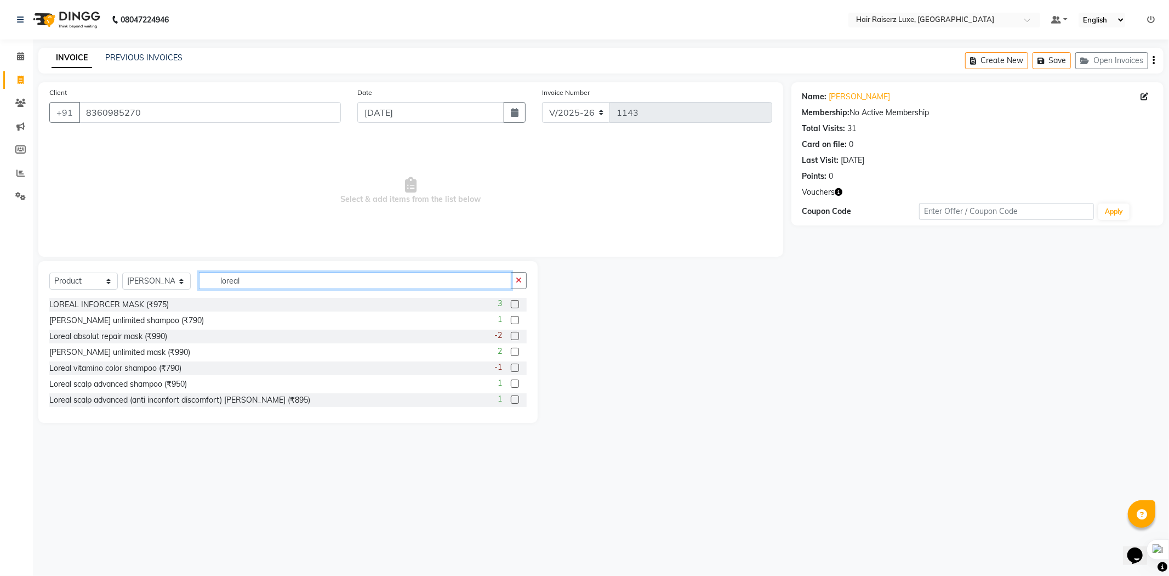
type input "loreal"
click at [511, 400] on label at bounding box center [515, 399] width 8 height 8
click at [511, 400] on input "checkbox" at bounding box center [514, 399] width 7 height 7
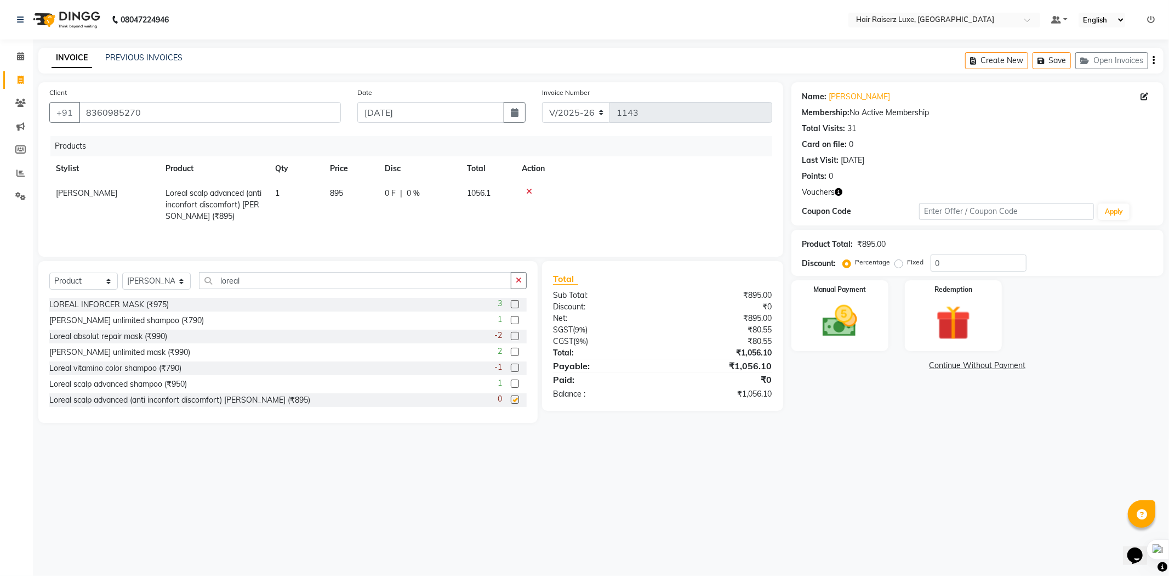
checkbox input "false"
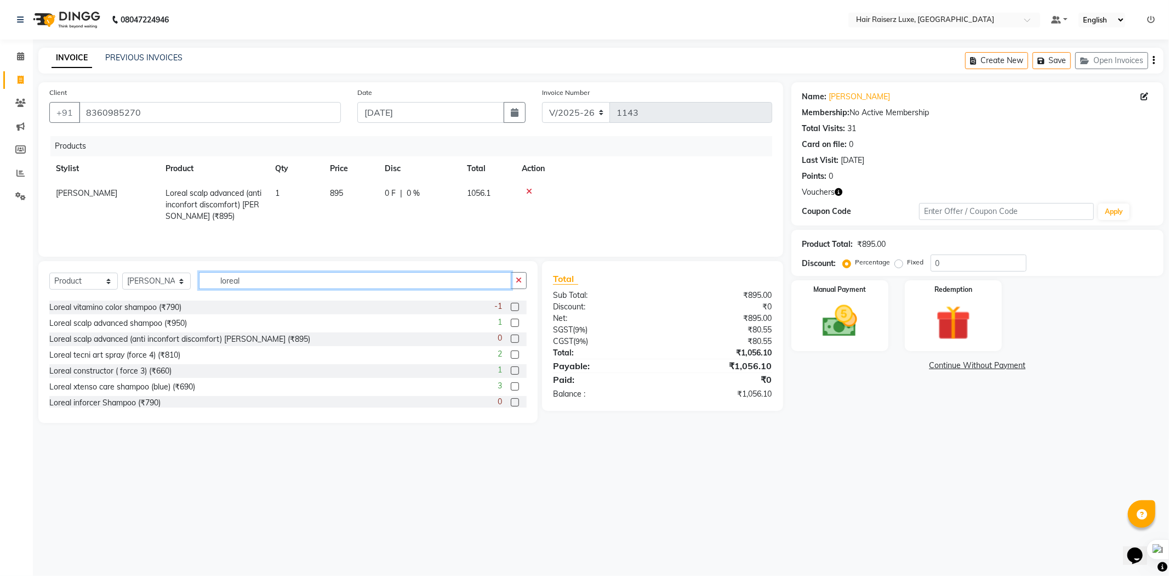
click at [264, 274] on input "loreal" at bounding box center [355, 280] width 312 height 17
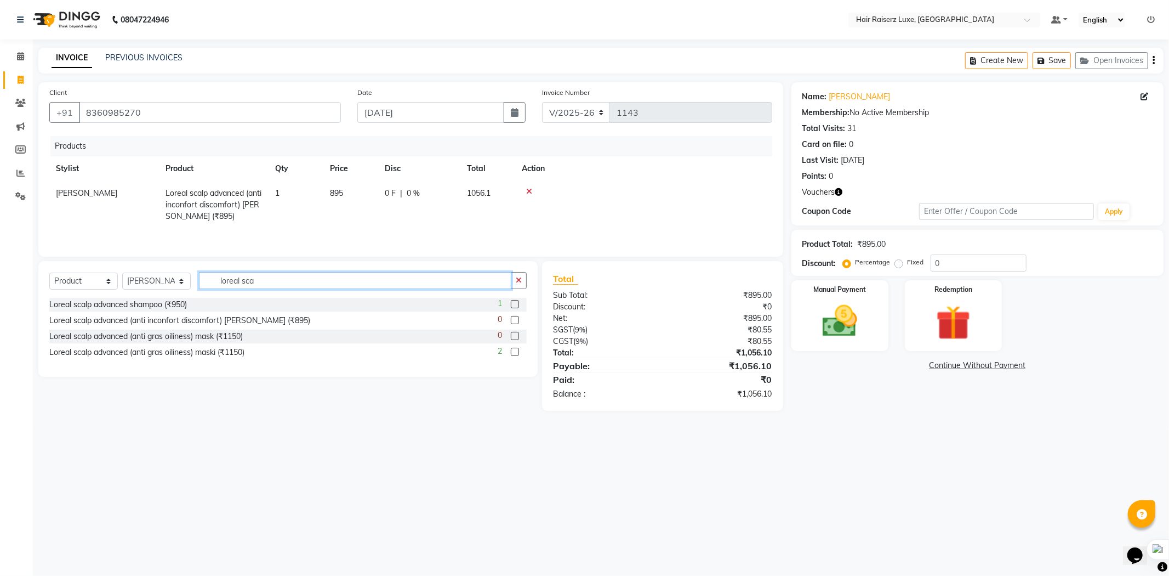
type input "loreal sca"
click at [511, 334] on label at bounding box center [515, 336] width 8 height 8
click at [511, 334] on input "checkbox" at bounding box center [514, 336] width 7 height 7
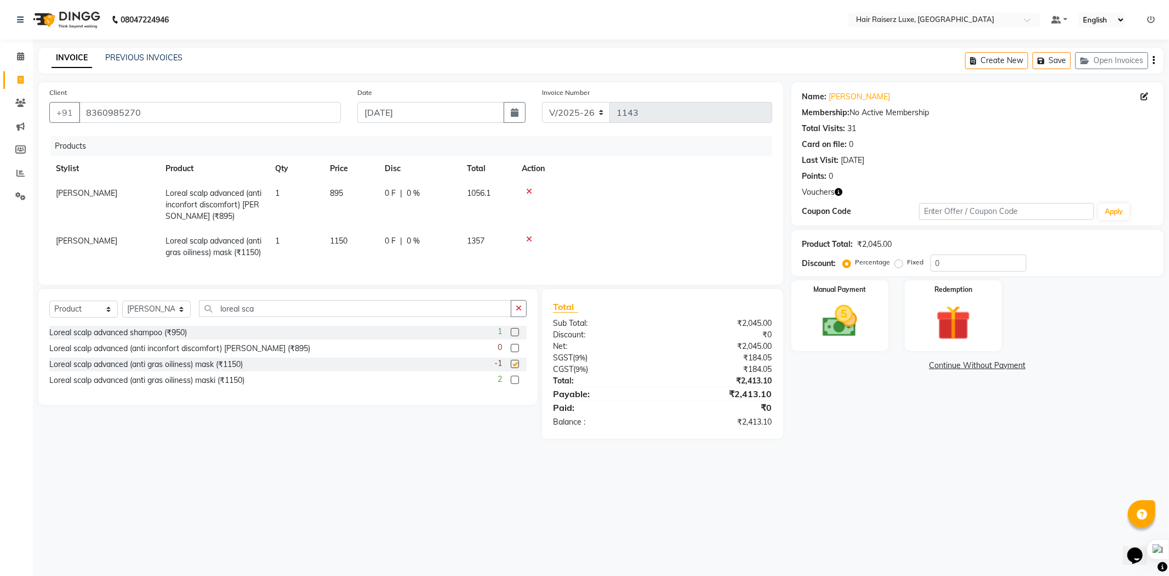
checkbox input "false"
drag, startPoint x: 138, startPoint y: 113, endPoint x: 67, endPoint y: 119, distance: 71.0
click at [67, 119] on div "[PHONE_NUMBER]" at bounding box center [195, 112] width 292 height 21
drag, startPoint x: 22, startPoint y: 206, endPoint x: 22, endPoint y: 193, distance: 13.2
click at [22, 193] on li "Settings" at bounding box center [16, 197] width 33 height 24
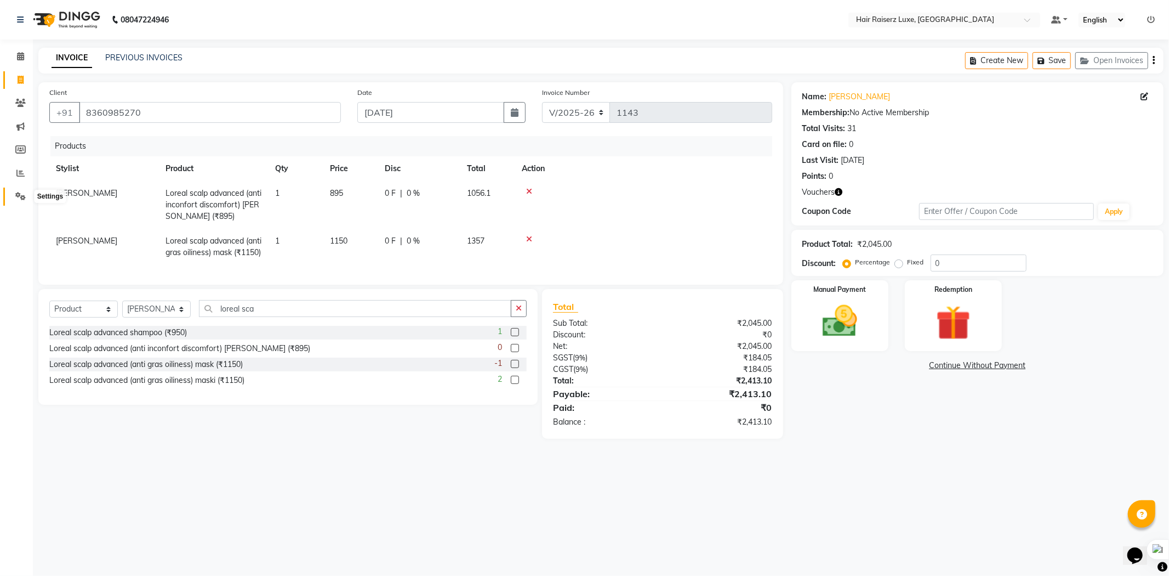
click at [22, 193] on icon at bounding box center [20, 196] width 10 height 8
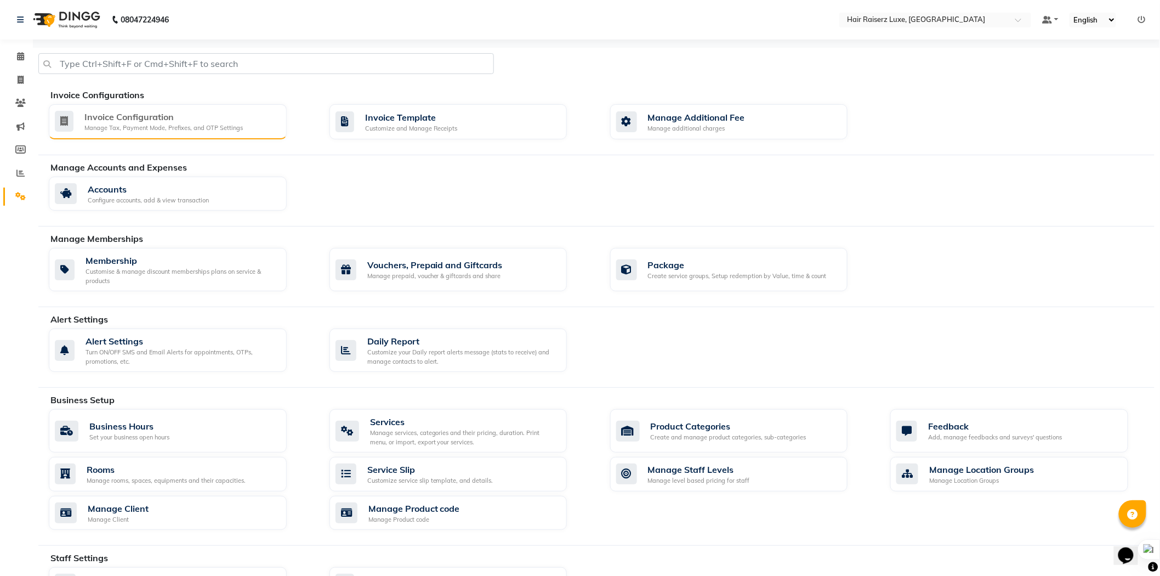
click at [198, 121] on div "Invoice Configuration" at bounding box center [163, 116] width 158 height 13
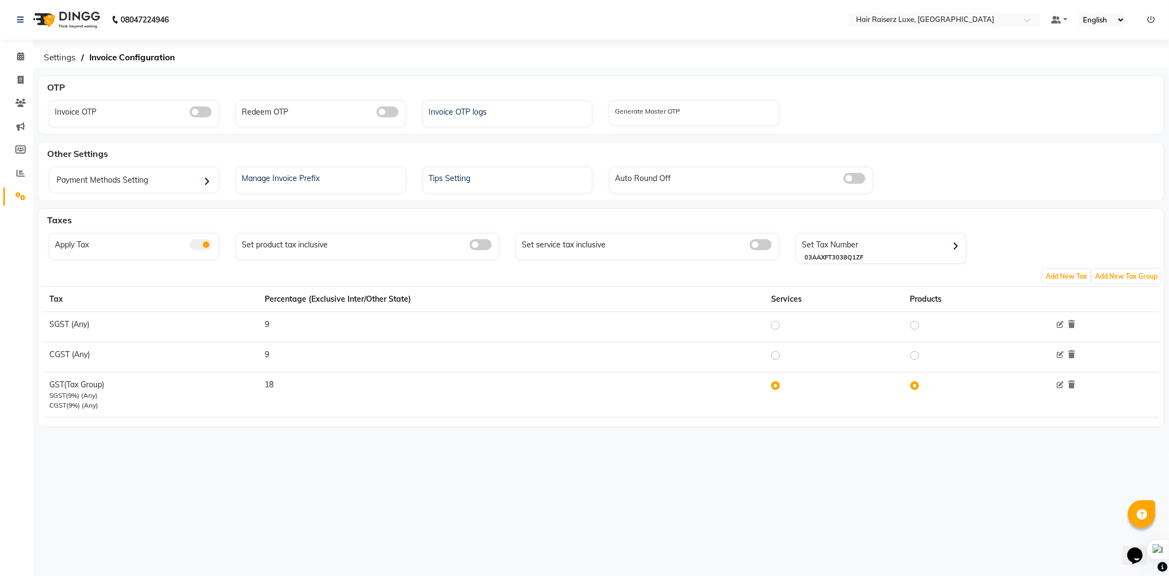
click at [203, 243] on span at bounding box center [201, 244] width 22 height 11
click at [190, 246] on input "checkbox" at bounding box center [190, 246] width 0 height 0
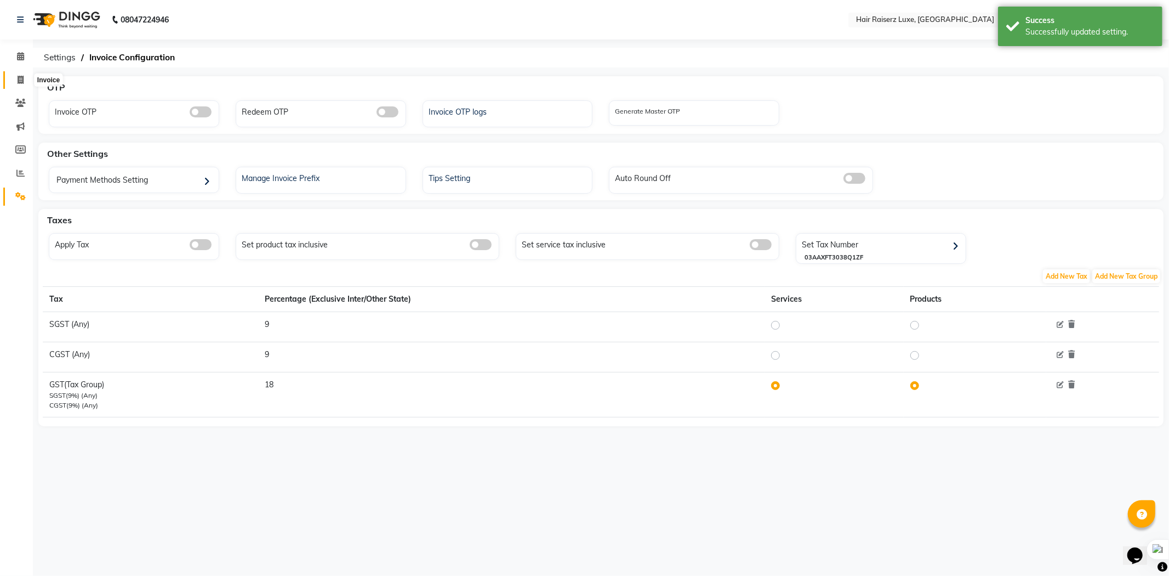
click at [18, 79] on icon at bounding box center [21, 80] width 6 height 8
select select "service"
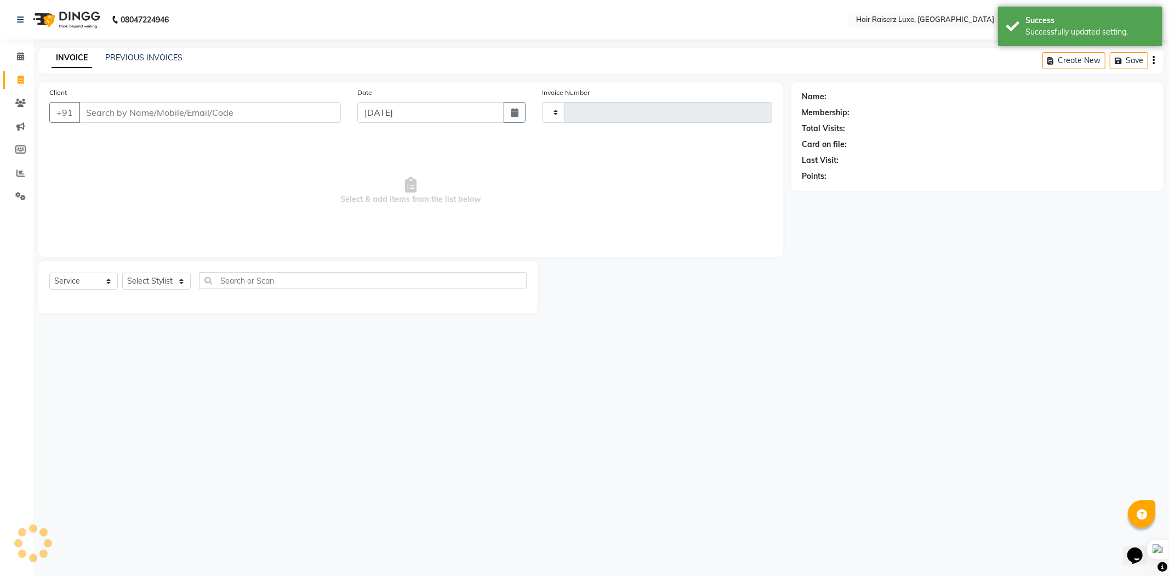
type input "1143"
select select "7418"
type input "8360985270"
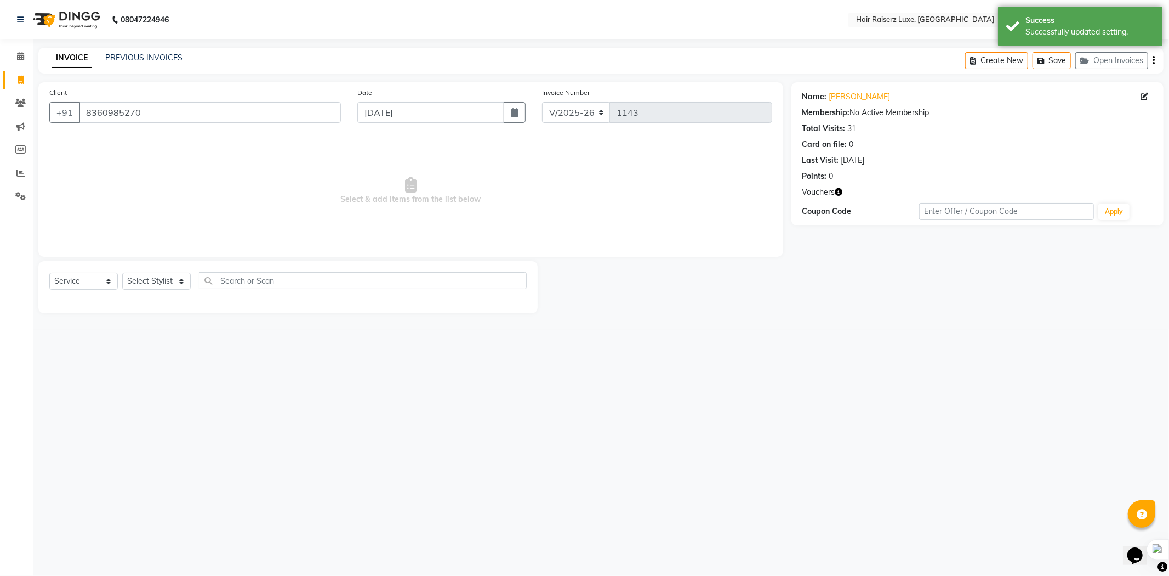
click at [166, 124] on div "Client [PHONE_NUMBER]" at bounding box center [195, 109] width 308 height 45
click at [92, 287] on select "Select Service Product Membership Package Voucher Prepaid Gift Card" at bounding box center [83, 280] width 69 height 17
select select "product"
click at [49, 273] on select "Select Service Product Membership Package Voucher Prepaid Gift Card" at bounding box center [83, 280] width 69 height 17
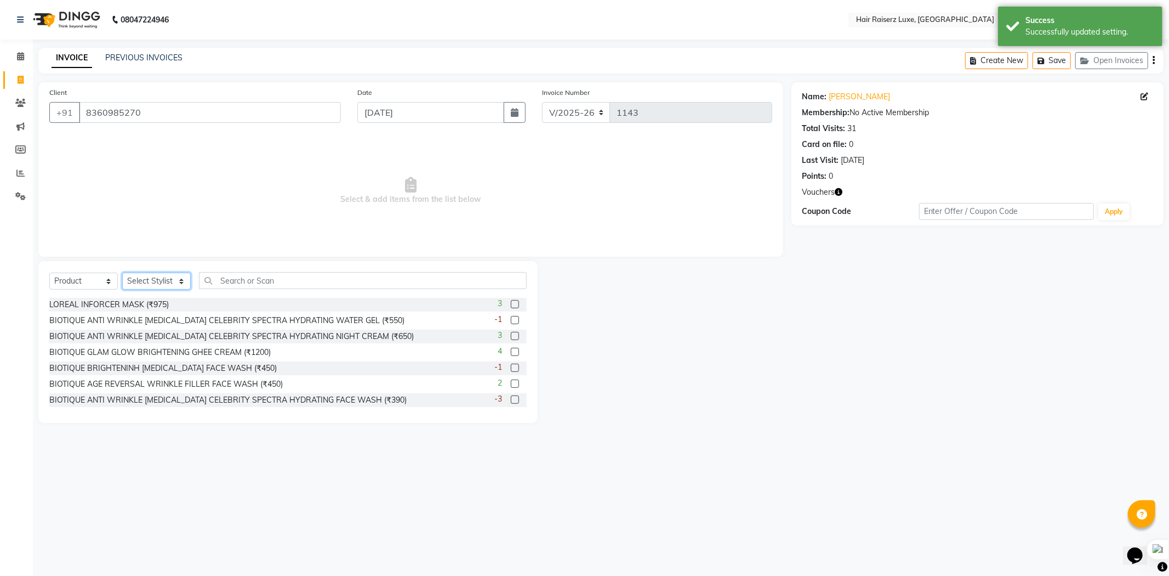
click at [153, 278] on select "Select Stylist [PERSON_NAME] [PERSON_NAME] [PERSON_NAME] [PERSON_NAME] [PERSON_…" at bounding box center [156, 280] width 69 height 17
select select "65193"
click at [122, 273] on select "Select Stylist [PERSON_NAME] [PERSON_NAME] [PERSON_NAME] [PERSON_NAME] [PERSON_…" at bounding box center [156, 280] width 69 height 17
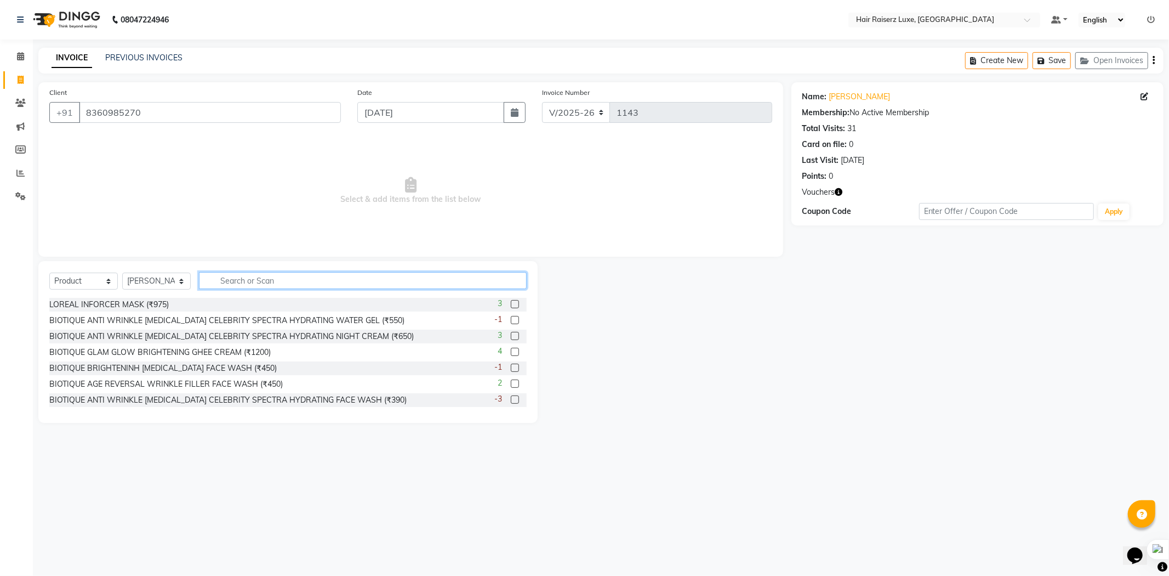
click at [248, 280] on input "text" at bounding box center [363, 280] width 328 height 17
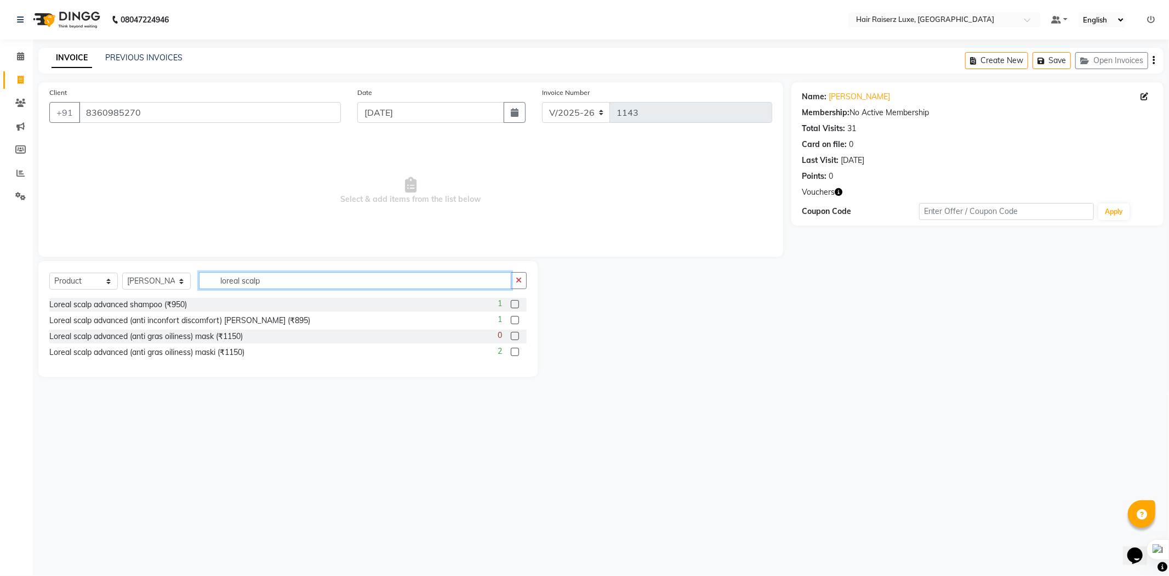
type input "loreal scalp"
click at [514, 318] on label at bounding box center [515, 320] width 8 height 8
click at [514, 318] on input "checkbox" at bounding box center [514, 320] width 7 height 7
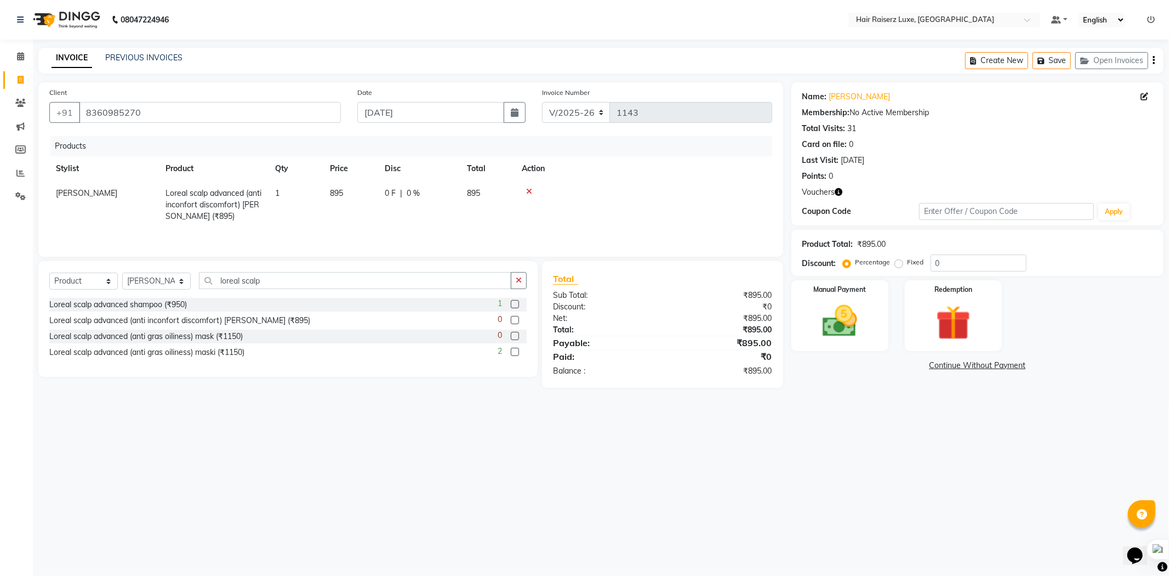
checkbox input "false"
click at [514, 335] on label at bounding box center [515, 336] width 8 height 8
click at [514, 335] on input "checkbox" at bounding box center [514, 336] width 7 height 7
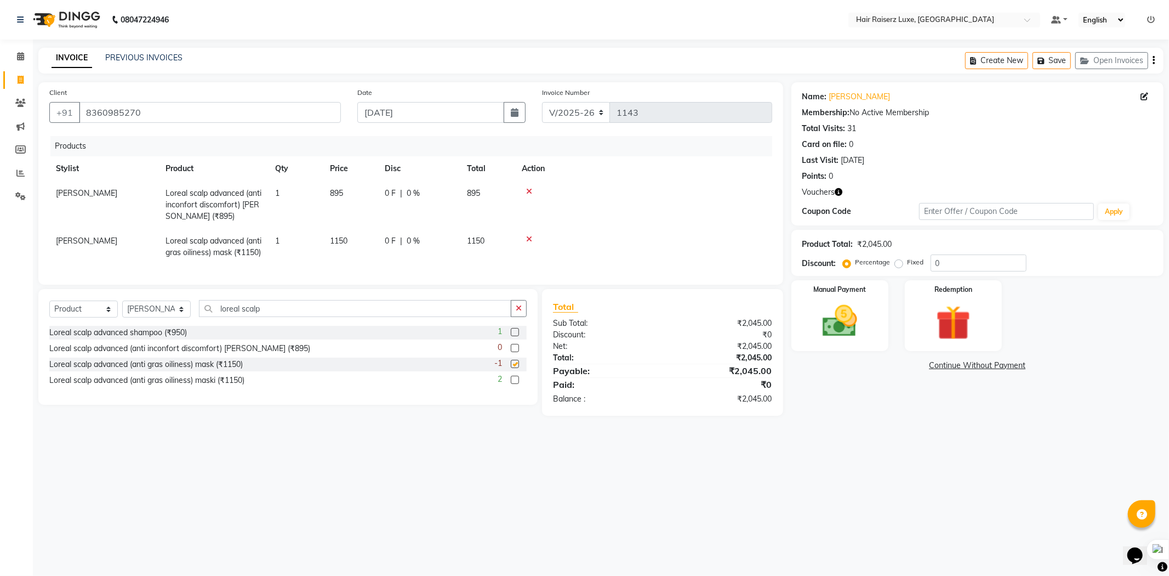
checkbox input "false"
click at [819, 332] on img at bounding box center [840, 321] width 59 height 42
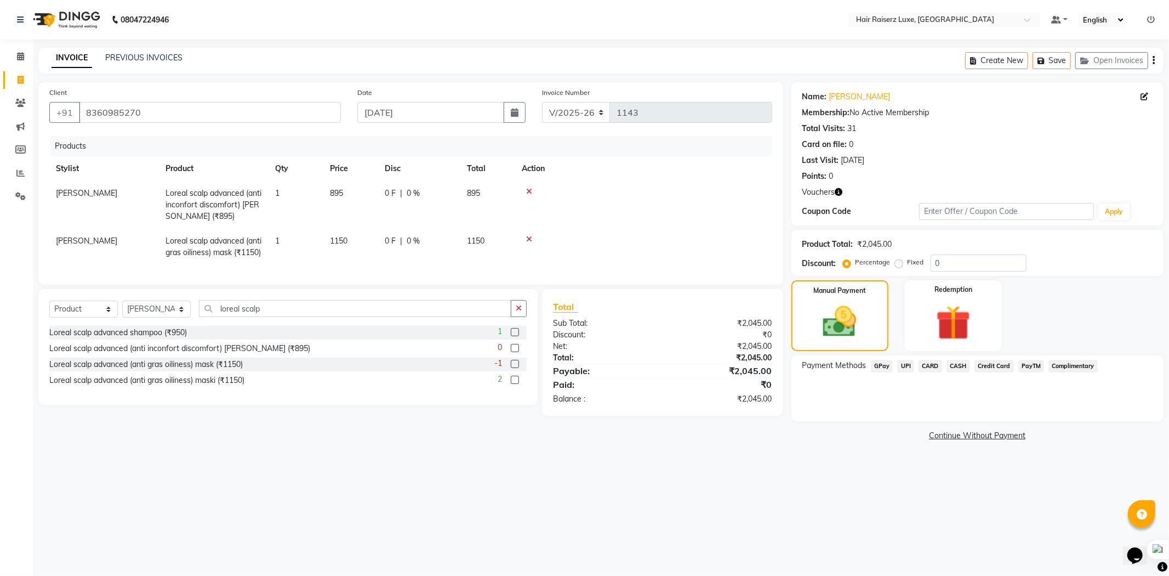
click at [954, 369] on span "CASH" at bounding box center [959, 366] width 24 height 13
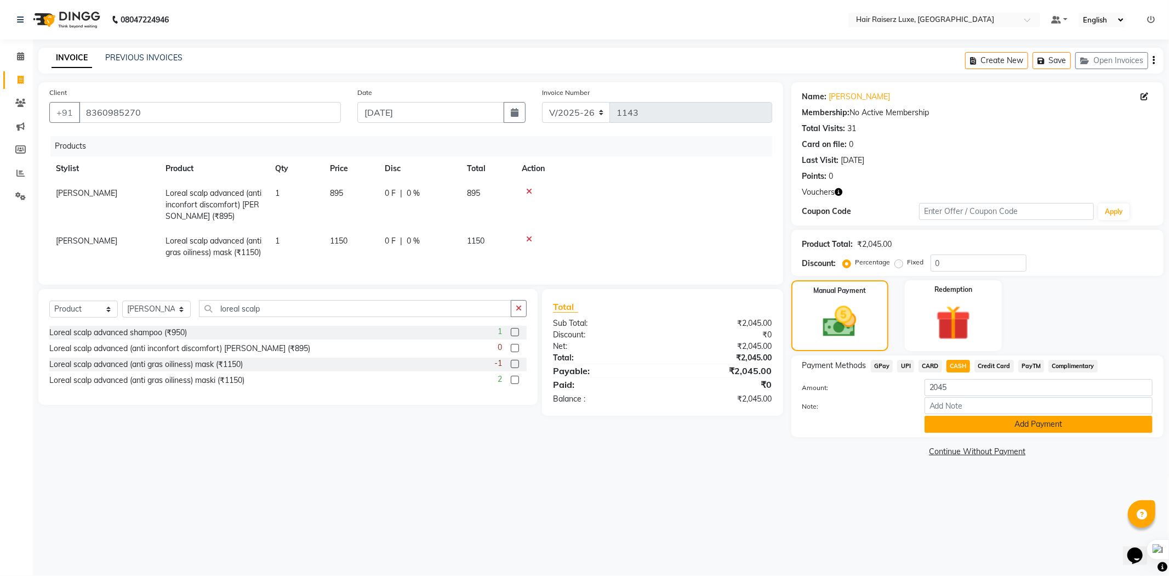
click at [961, 423] on button "Add Payment" at bounding box center [1039, 423] width 228 height 17
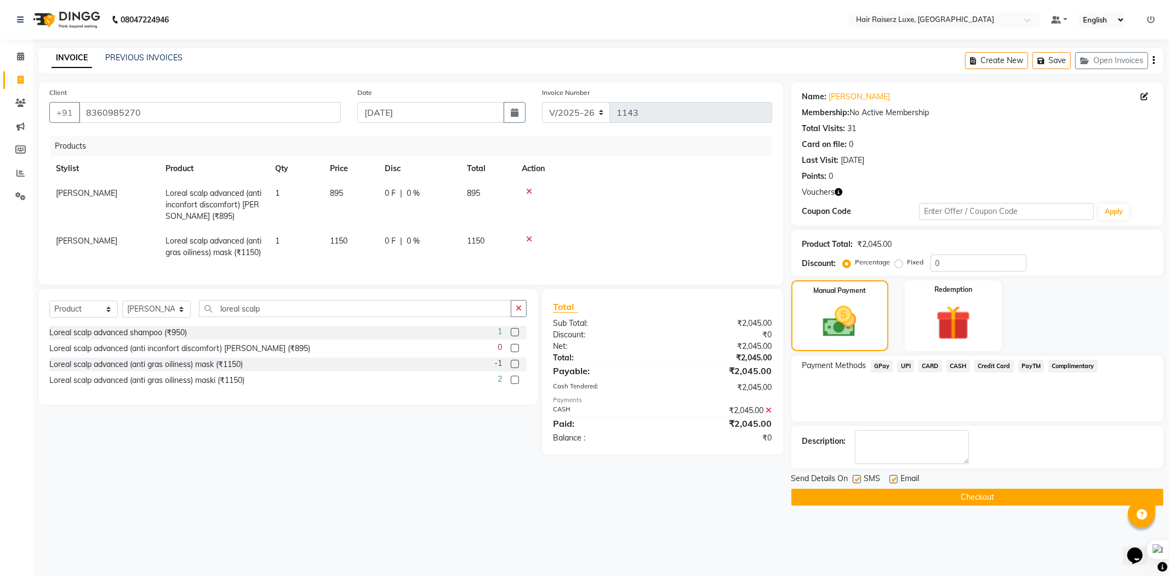
click at [884, 494] on button "Checkout" at bounding box center [977, 496] width 372 height 17
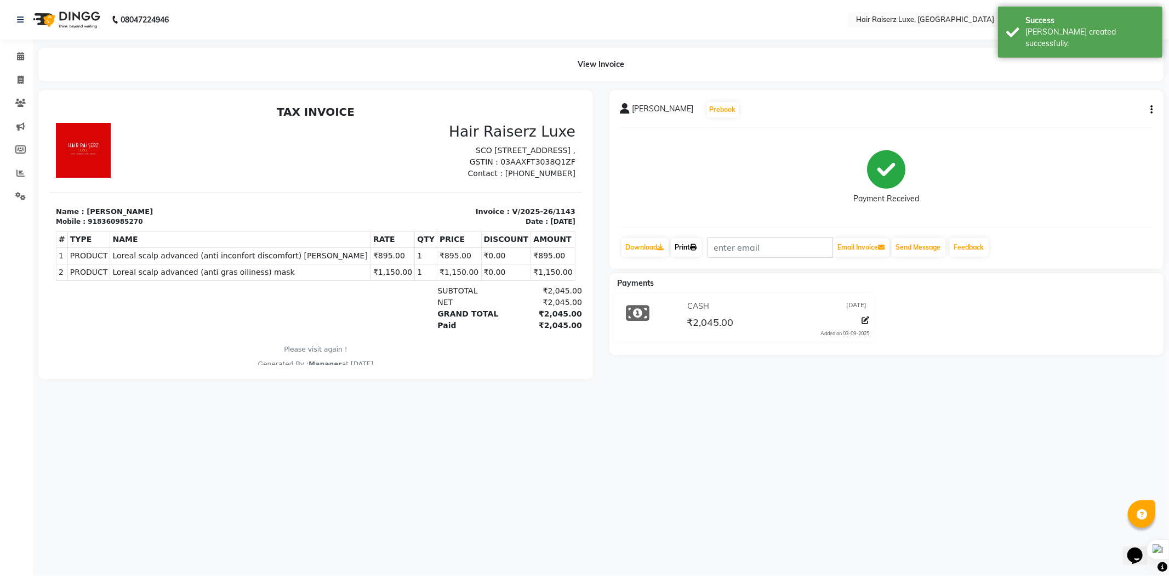
click at [687, 250] on link "Print" at bounding box center [686, 247] width 31 height 19
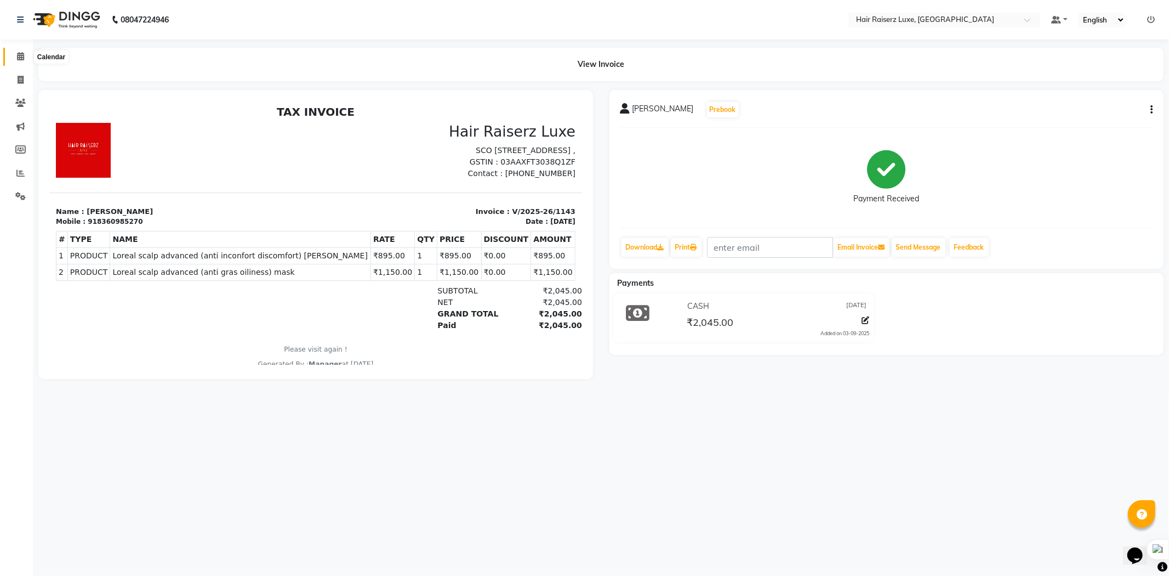
click at [22, 53] on icon at bounding box center [20, 56] width 7 height 8
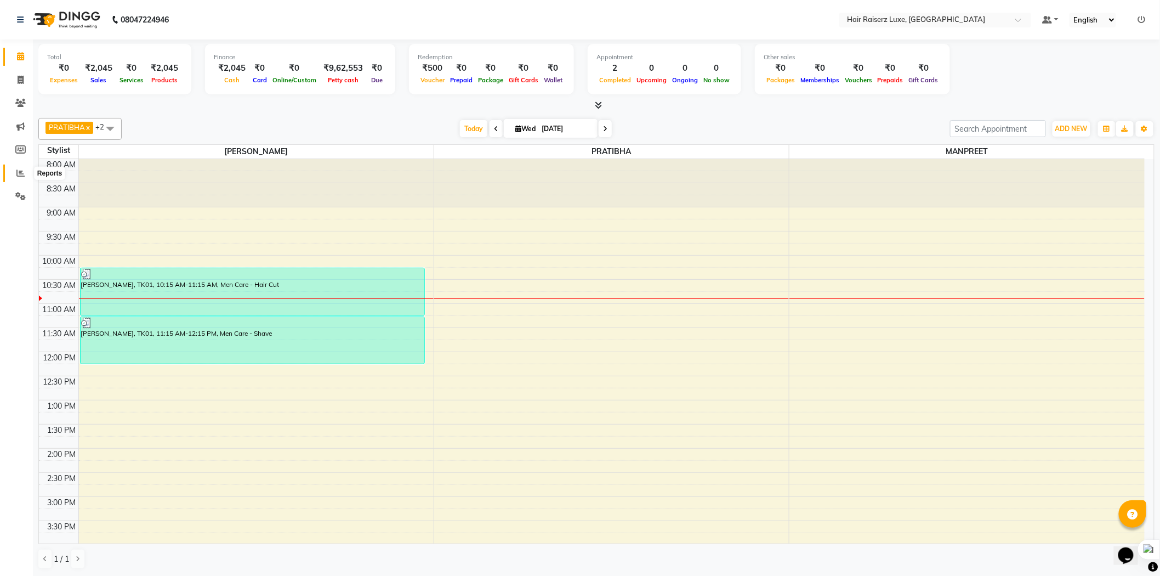
click at [19, 175] on icon at bounding box center [20, 173] width 8 height 8
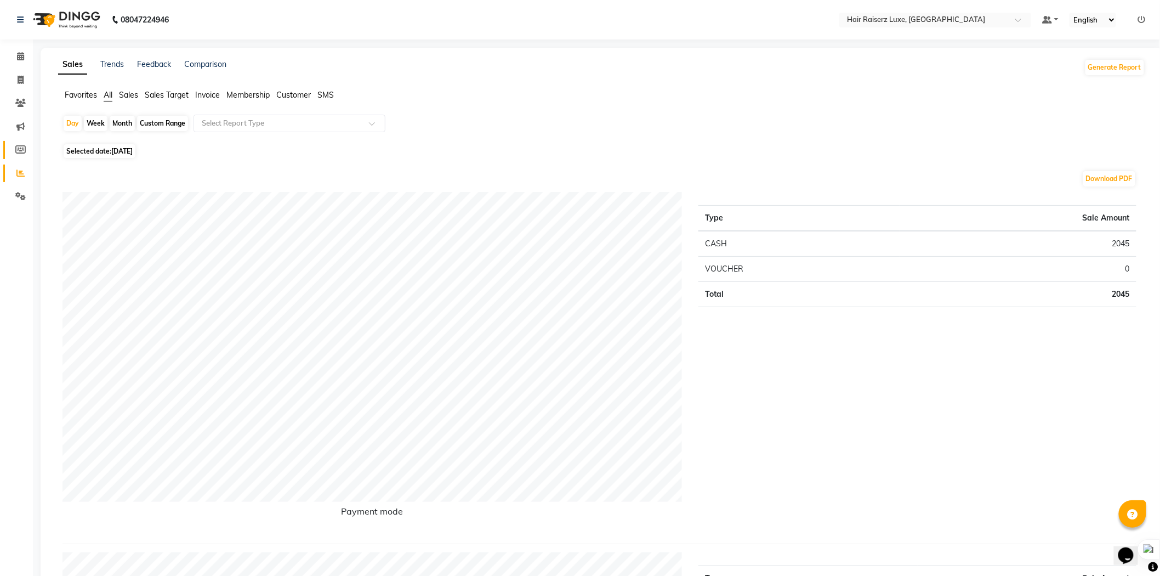
click at [11, 146] on span at bounding box center [20, 150] width 19 height 13
select select
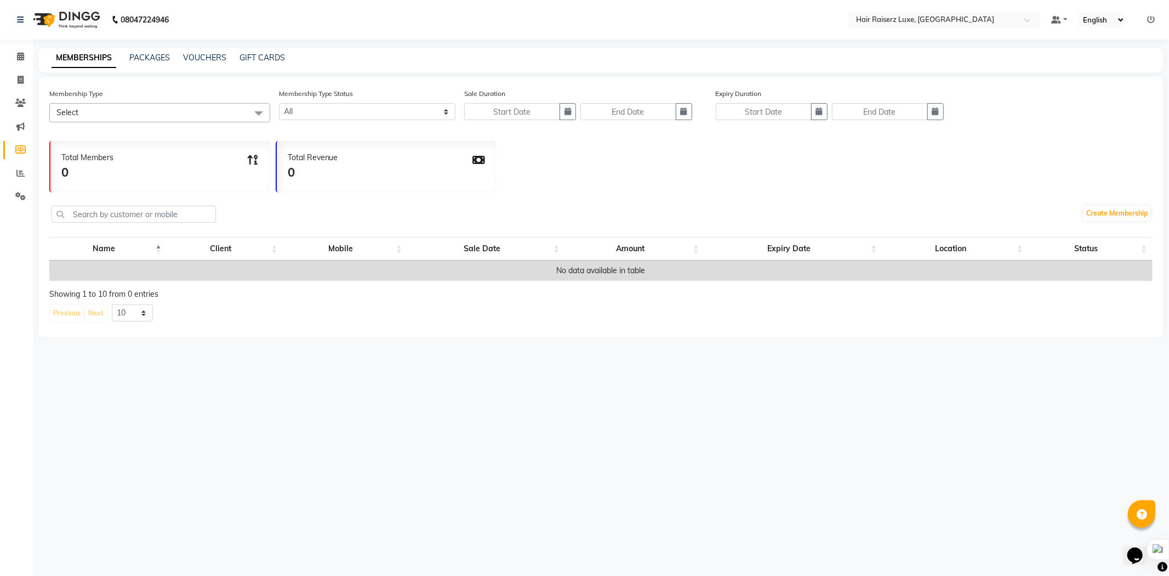
click at [195, 48] on div "MEMBERSHIPS PACKAGES VOUCHERS GIFT CARDS" at bounding box center [600, 60] width 1125 height 25
click at [197, 52] on div "VOUCHERS" at bounding box center [204, 58] width 43 height 12
click at [200, 58] on link "VOUCHERS" at bounding box center [204, 58] width 43 height 10
select select
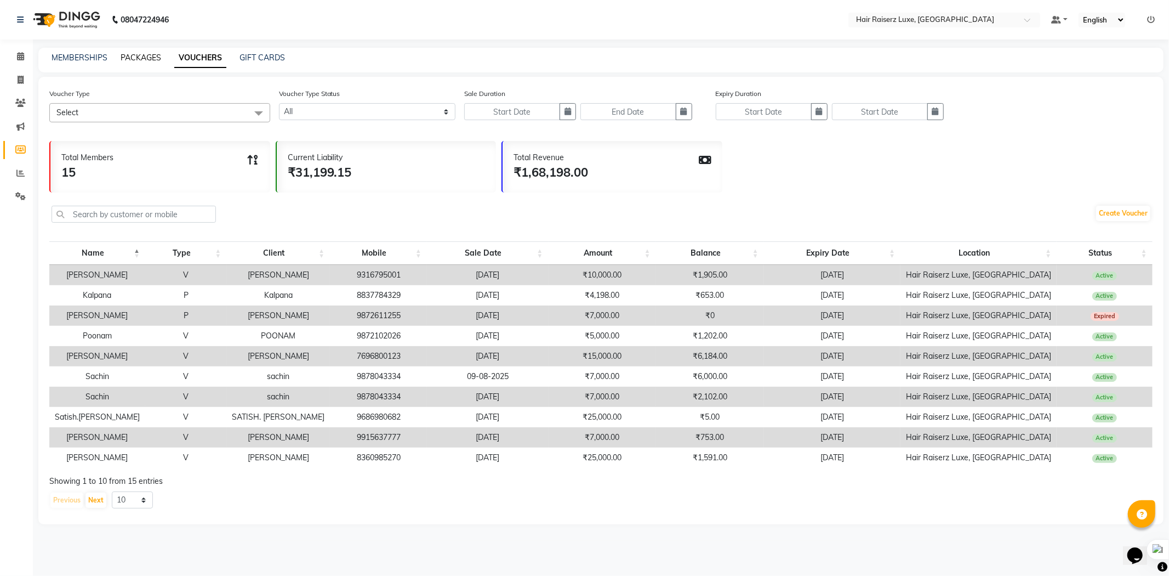
click at [150, 58] on link "PACKAGES" at bounding box center [141, 58] width 41 height 10
select select
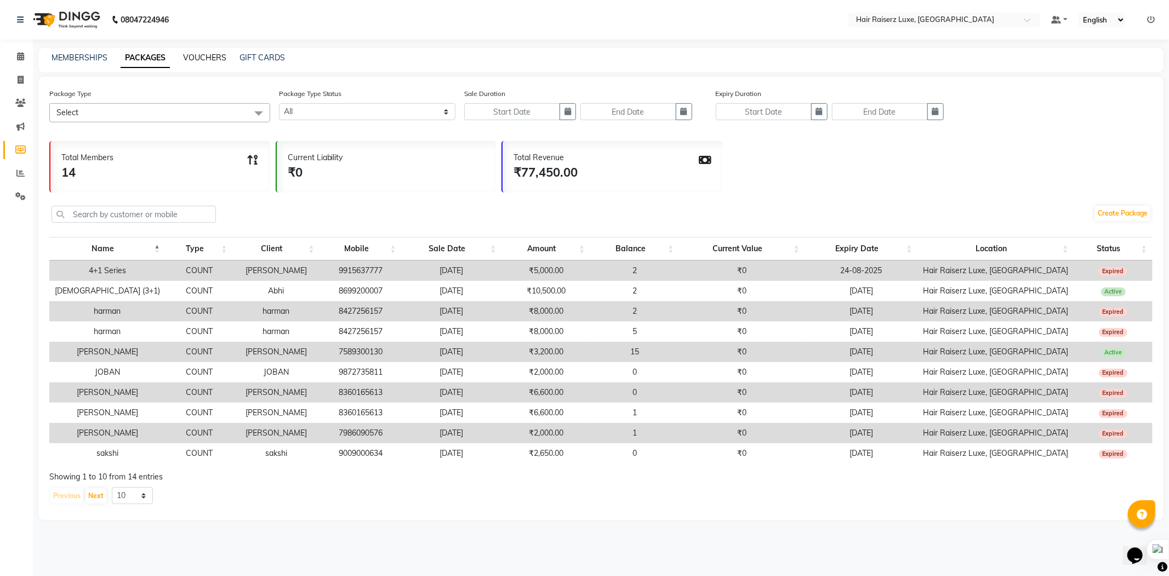
click at [190, 53] on link "VOUCHERS" at bounding box center [204, 58] width 43 height 10
select select
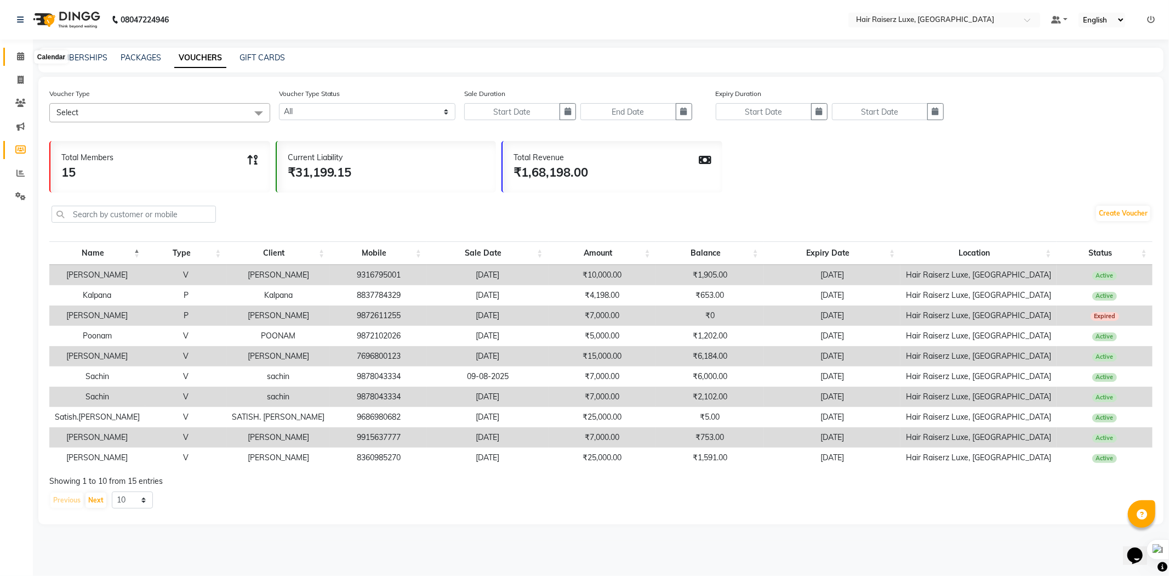
click at [20, 62] on span at bounding box center [20, 56] width 19 height 13
